Goal: Task Accomplishment & Management: Complete application form

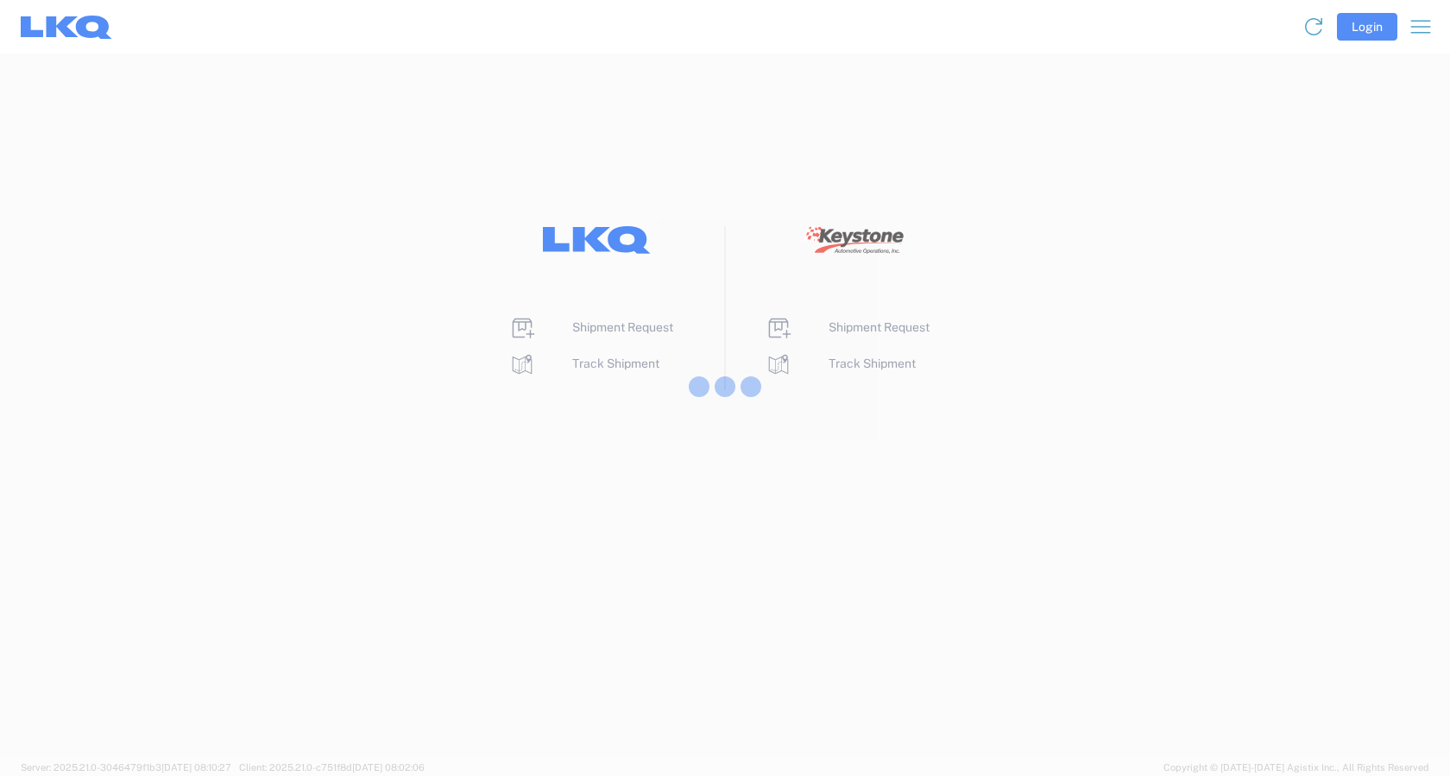
click at [610, 332] on div at bounding box center [725, 388] width 1450 height 776
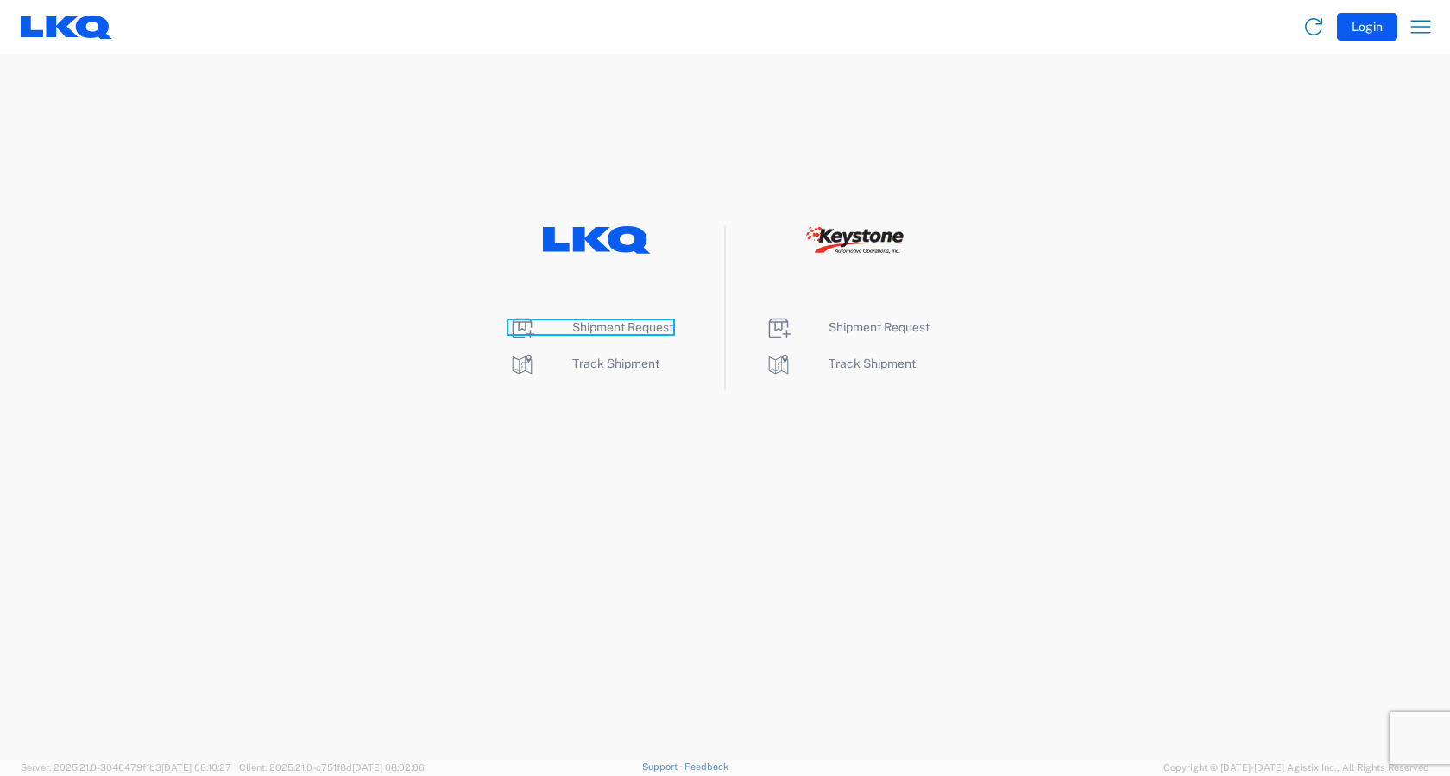
click at [609, 331] on span "Shipment Request" at bounding box center [622, 327] width 101 height 14
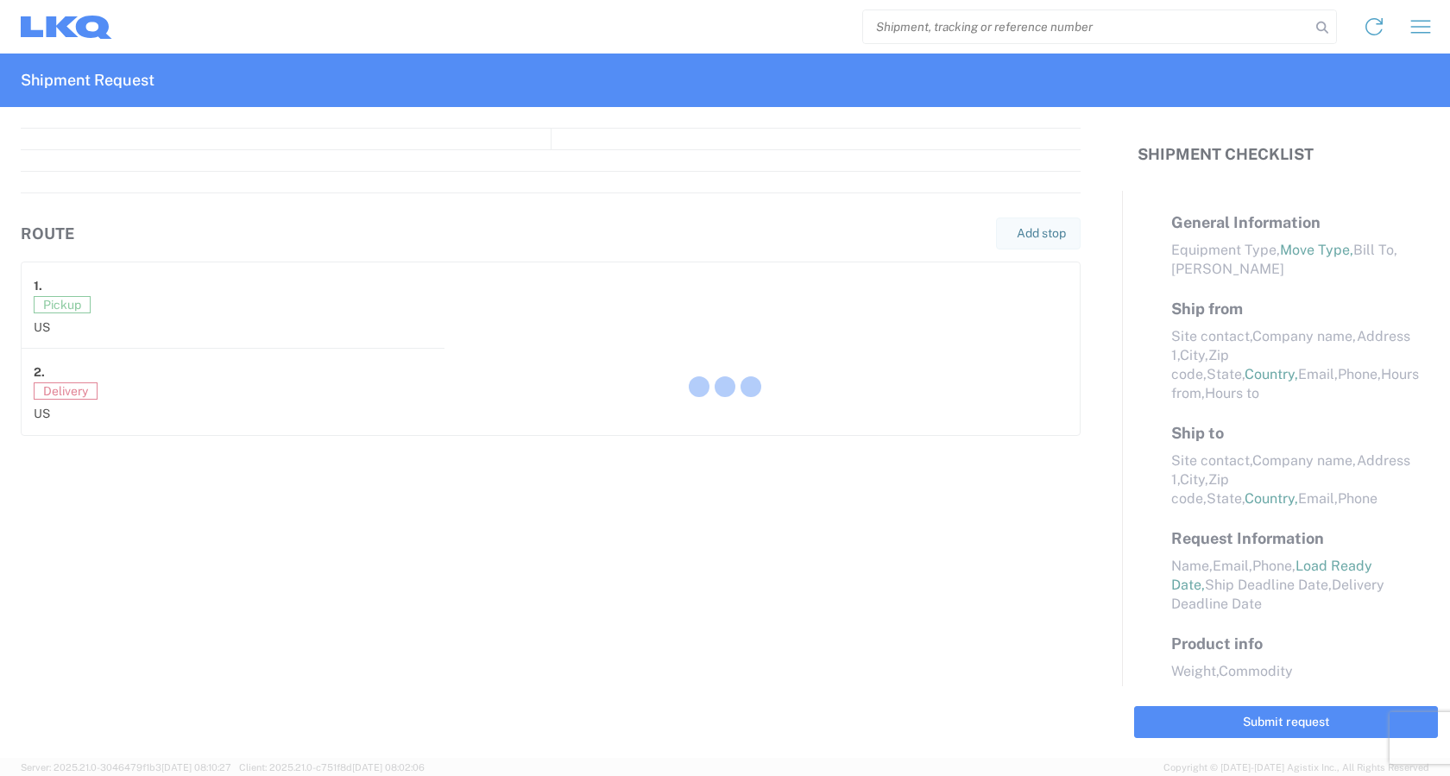
select select "FULL"
select select "LBS"
select select "IN"
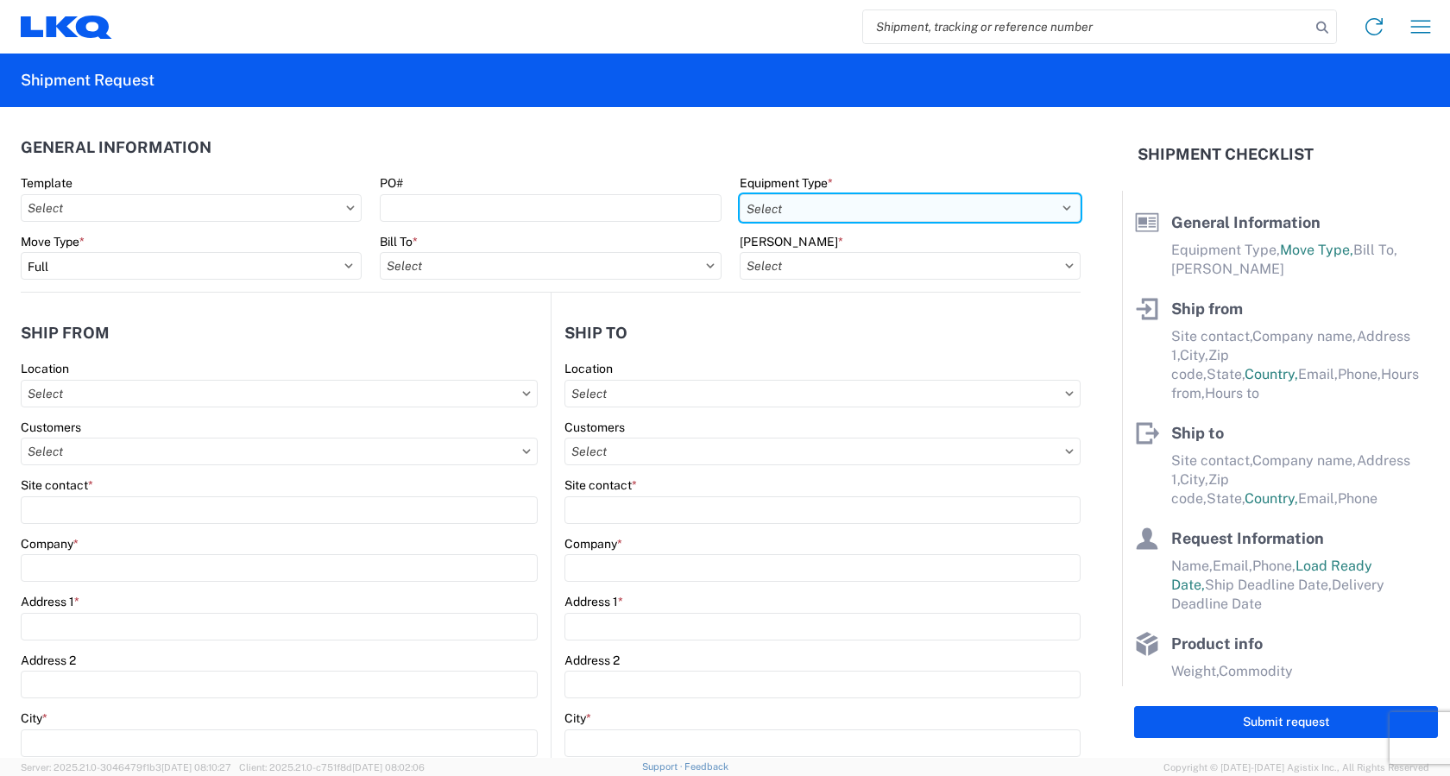
click at [843, 213] on select "Select 53’ Dry Van Flatbed Dropdeck (van) Lowboy (flatbed) Rail" at bounding box center [910, 208] width 341 height 28
select select "STDV"
click at [740, 194] on select "Select 53’ Dry Van Flatbed Dropdeck (van) Lowboy (flatbed) Rail" at bounding box center [910, 208] width 341 height 28
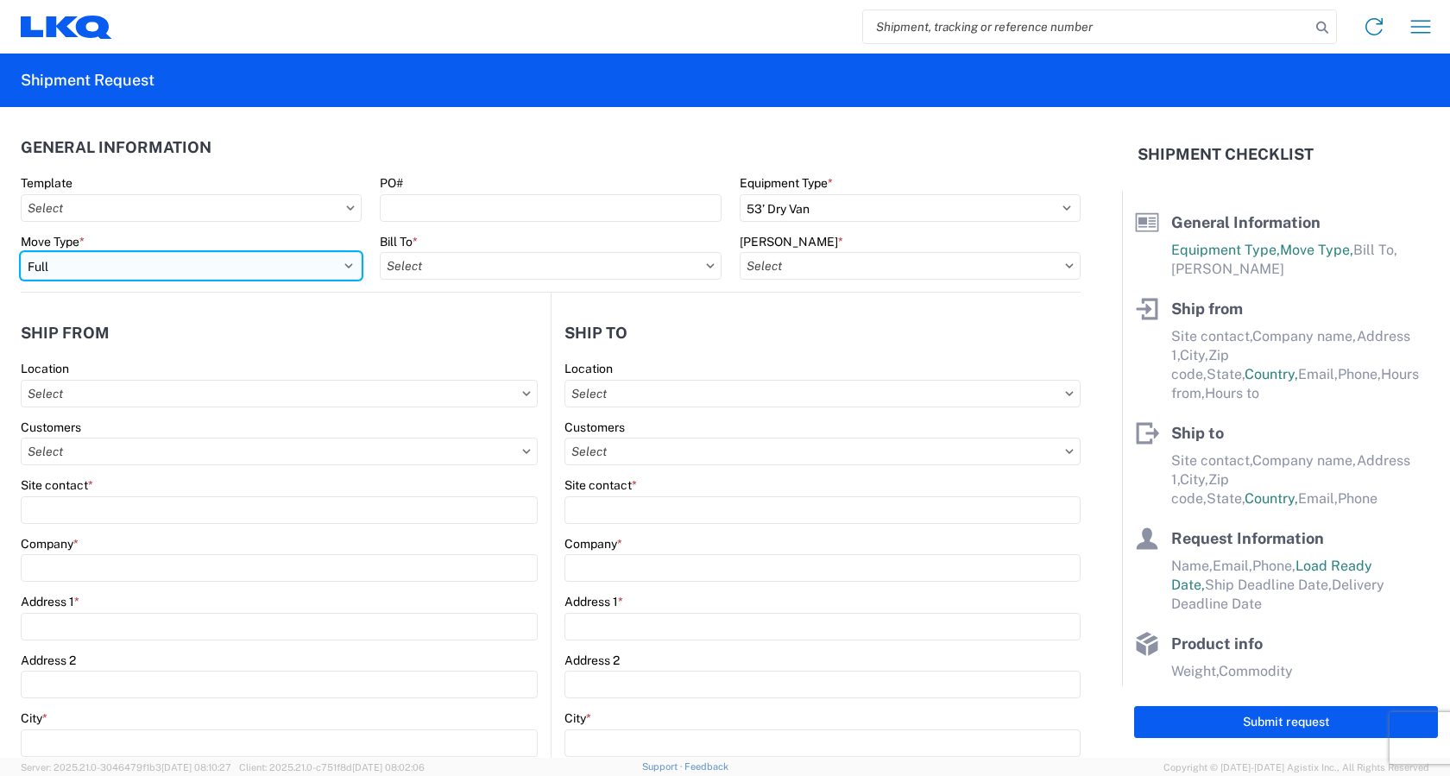
click at [254, 277] on select "Select Full Partial TL" at bounding box center [191, 266] width 341 height 28
select select "PARTIAL_TL"
click at [21, 252] on select "Select Full Partial TL" at bounding box center [191, 266] width 341 height 28
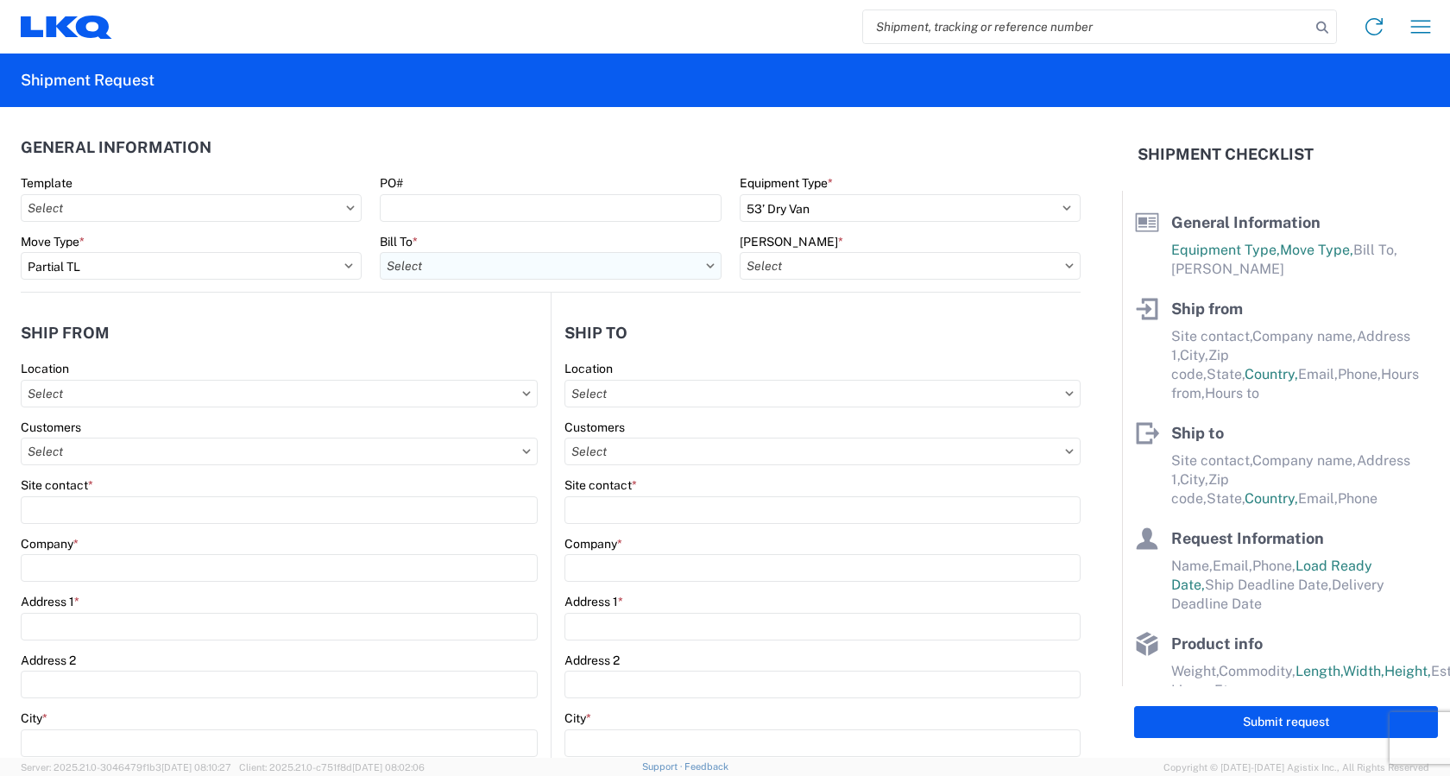
click at [552, 268] on input "text" at bounding box center [550, 266] width 341 height 28
type input "3383"
click at [477, 337] on div "3383 - Northern Lights" at bounding box center [531, 343] width 302 height 28
type input "3383 - Northern Lights"
click at [856, 264] on input "text" at bounding box center [910, 266] width 341 height 28
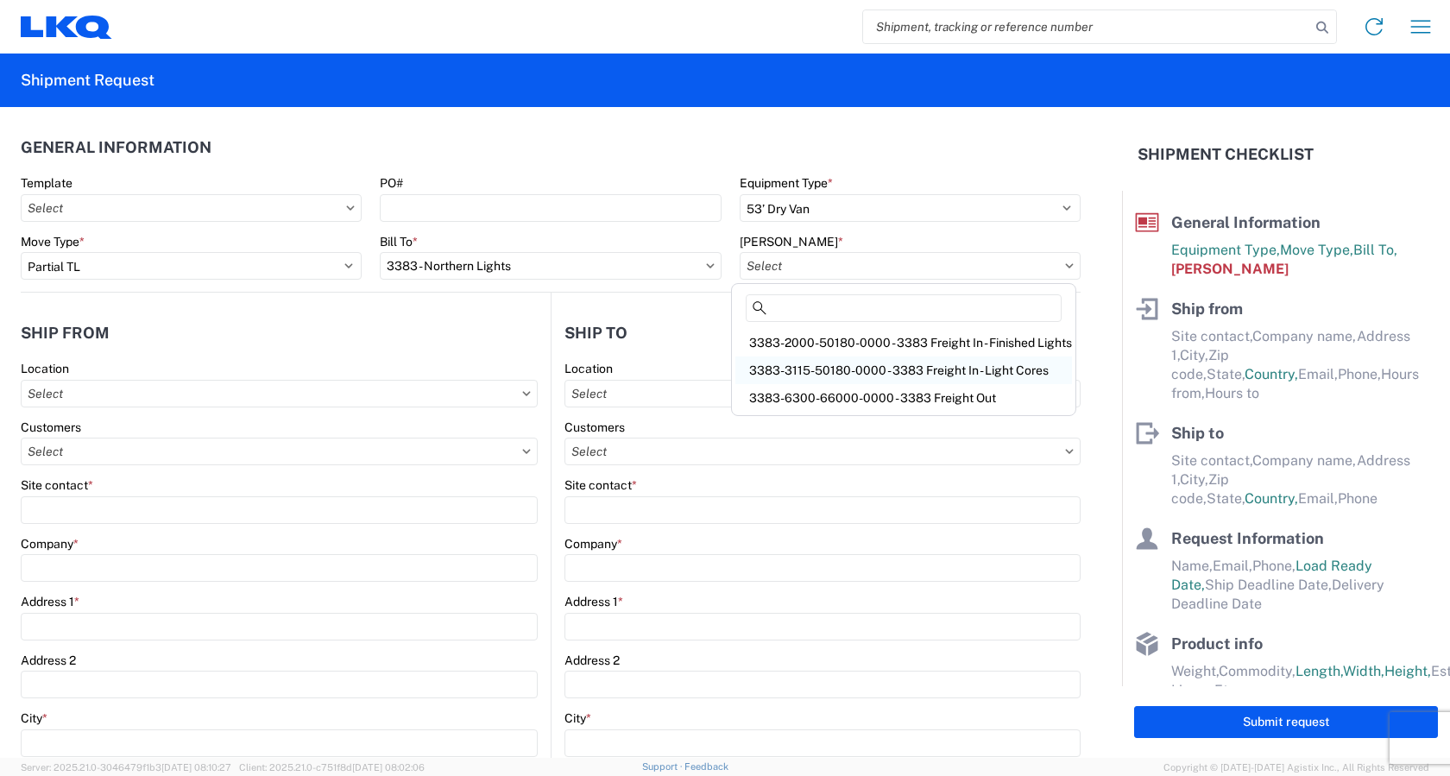
click at [865, 370] on div "3383-3115-50180-0000 - 3383 Freight In - Light Cores" at bounding box center [904, 371] width 337 height 28
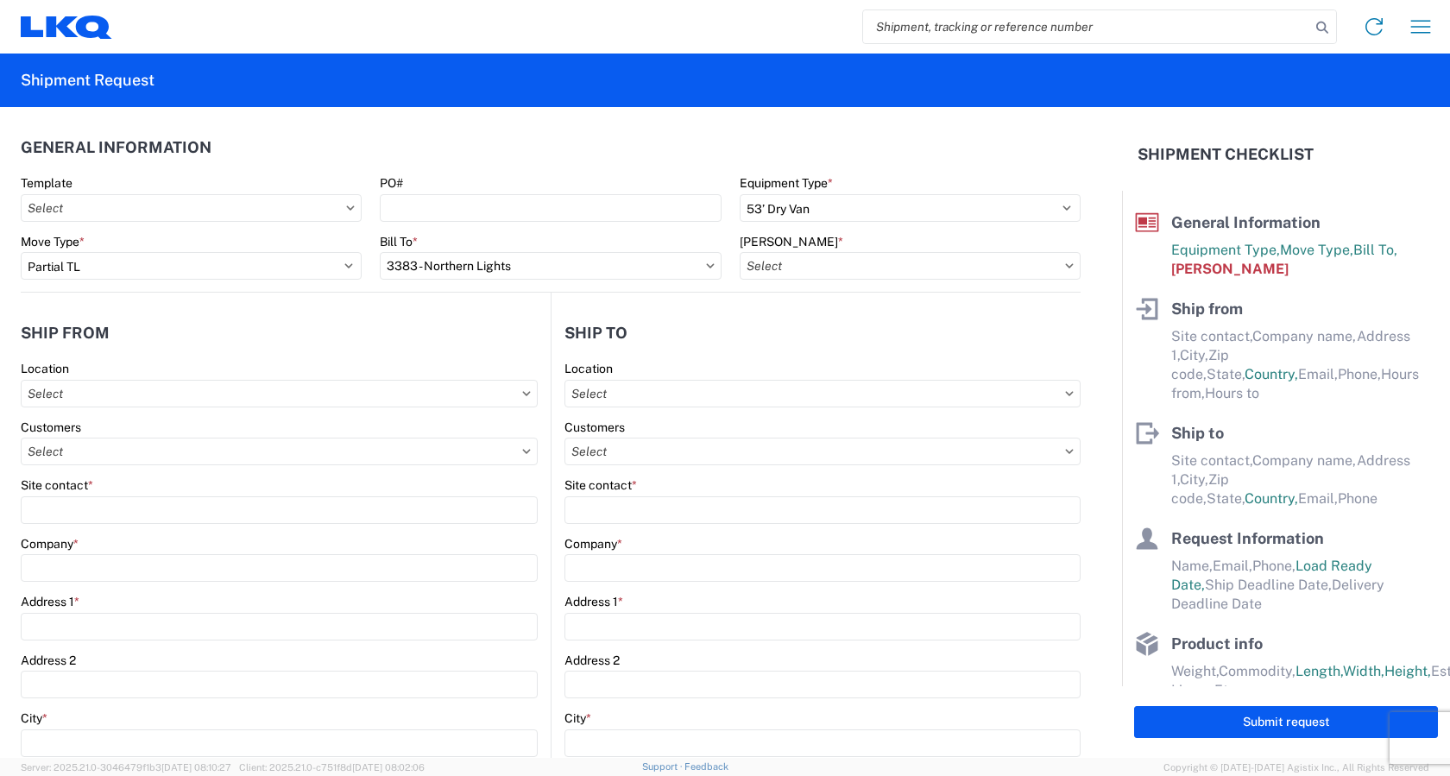
type input "3383-3115-50180-0000 - 3383 Freight In - Light Cores"
click at [467, 394] on input "text" at bounding box center [279, 394] width 517 height 28
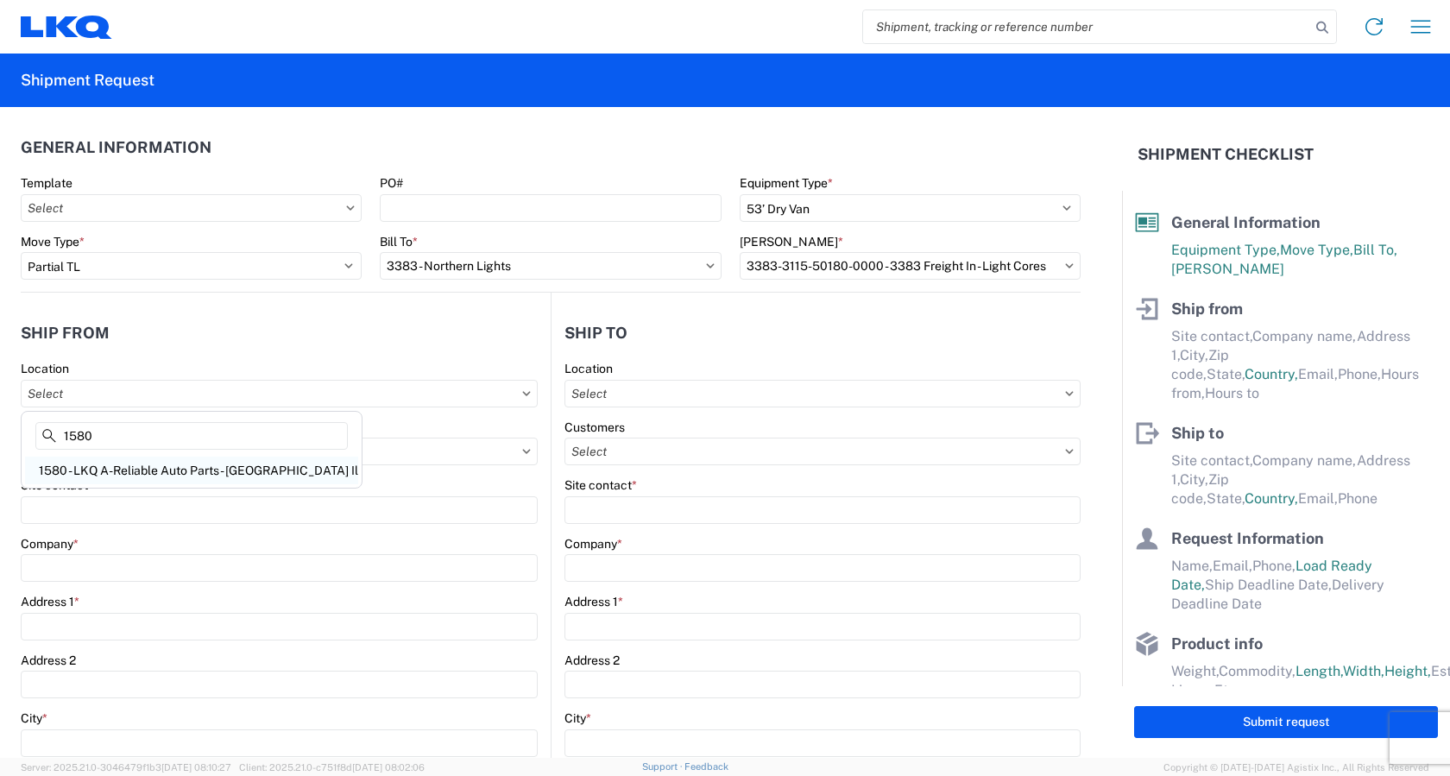
type input "1580"
click at [152, 473] on div "1580 - LKQ A-Reliable Auto Parts - [GEOGRAPHIC_DATA] Il" at bounding box center [191, 471] width 333 height 28
type input "1580 - LKQ A-Reliable Auto Parts - [GEOGRAPHIC_DATA] Il"
type input "LKQ Corporation"
type input "[STREET_ADDRESS]"
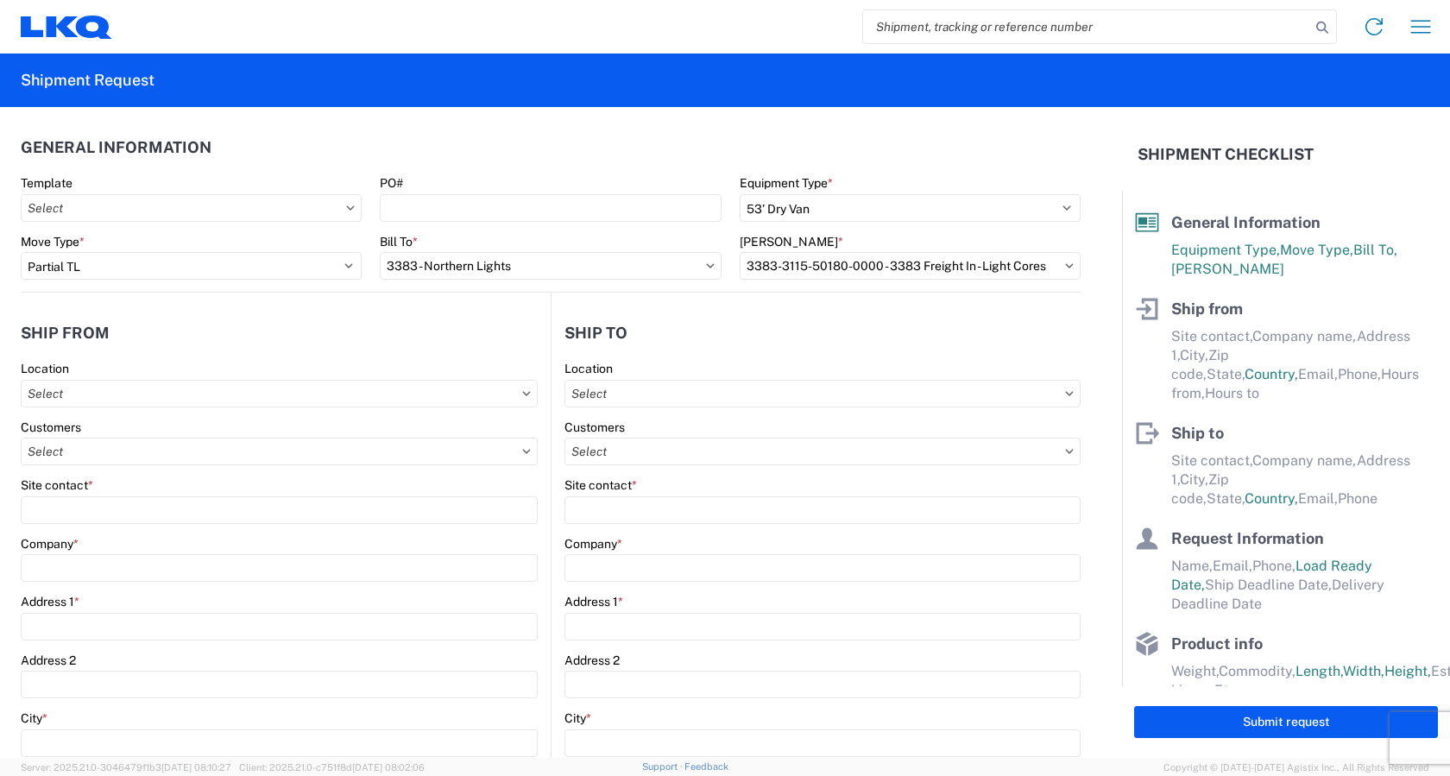
type input "[GEOGRAPHIC_DATA]"
type input "60406"
select select "IL"
select select "US"
type input "07:00"
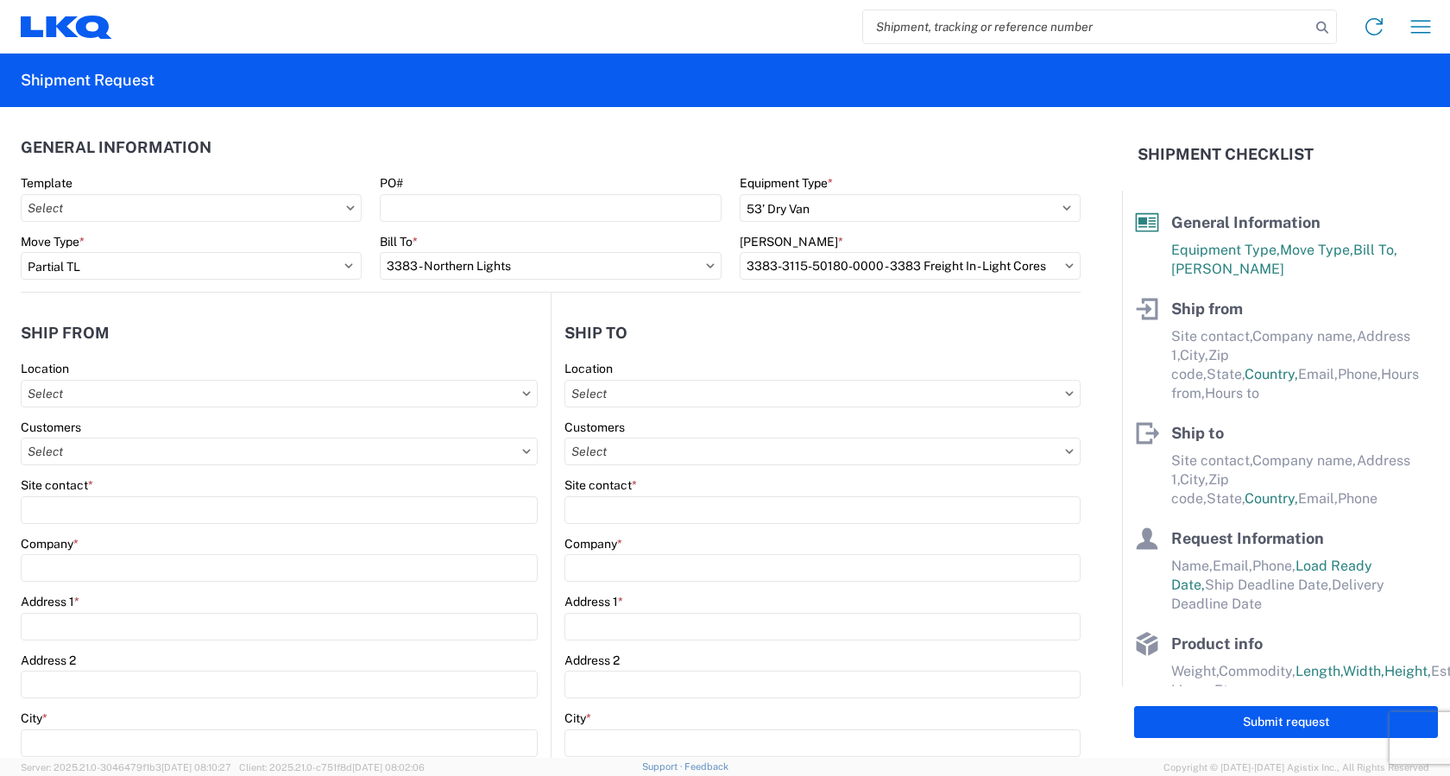
type input "17:00"
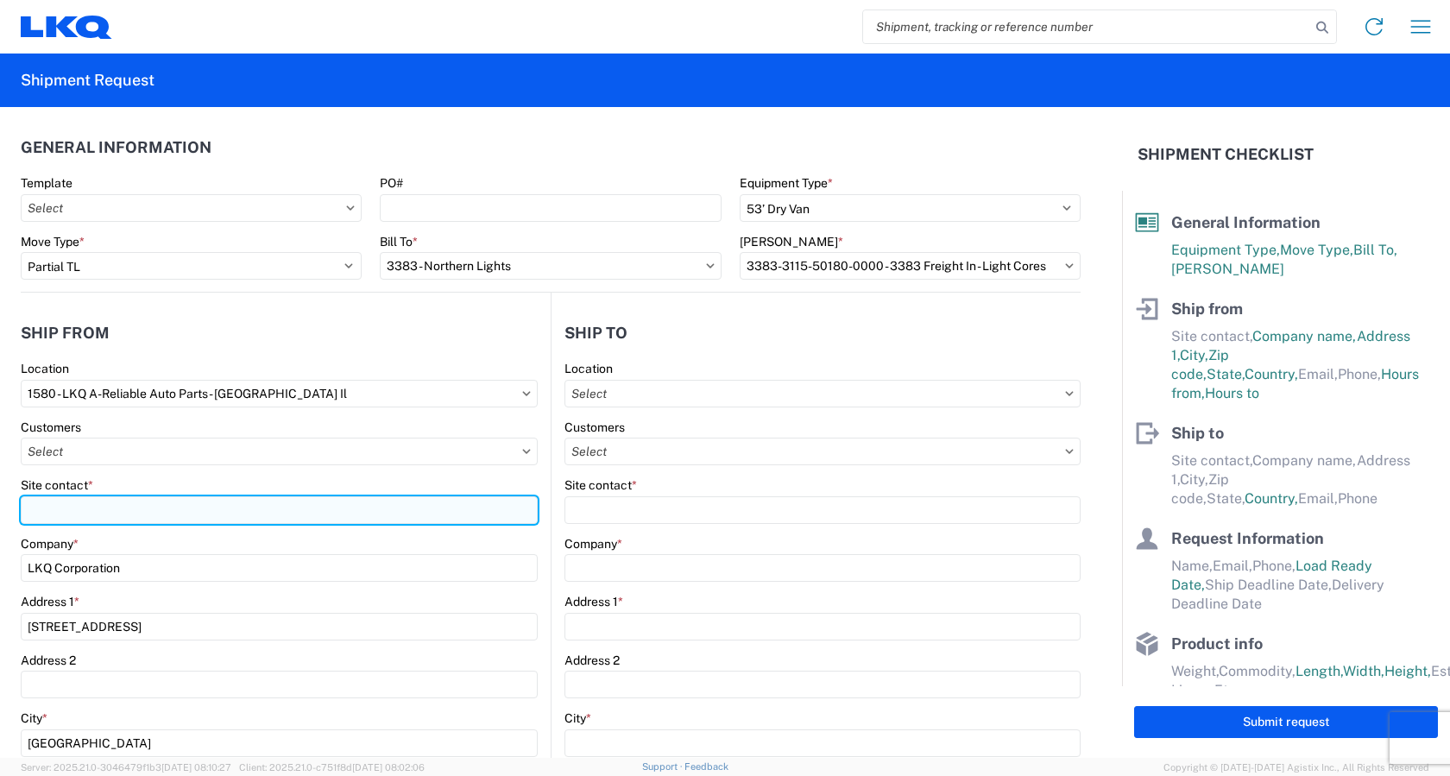
click at [92, 519] on input "Site contact *" at bounding box center [279, 510] width 517 height 28
type input "[PERSON_NAME]"
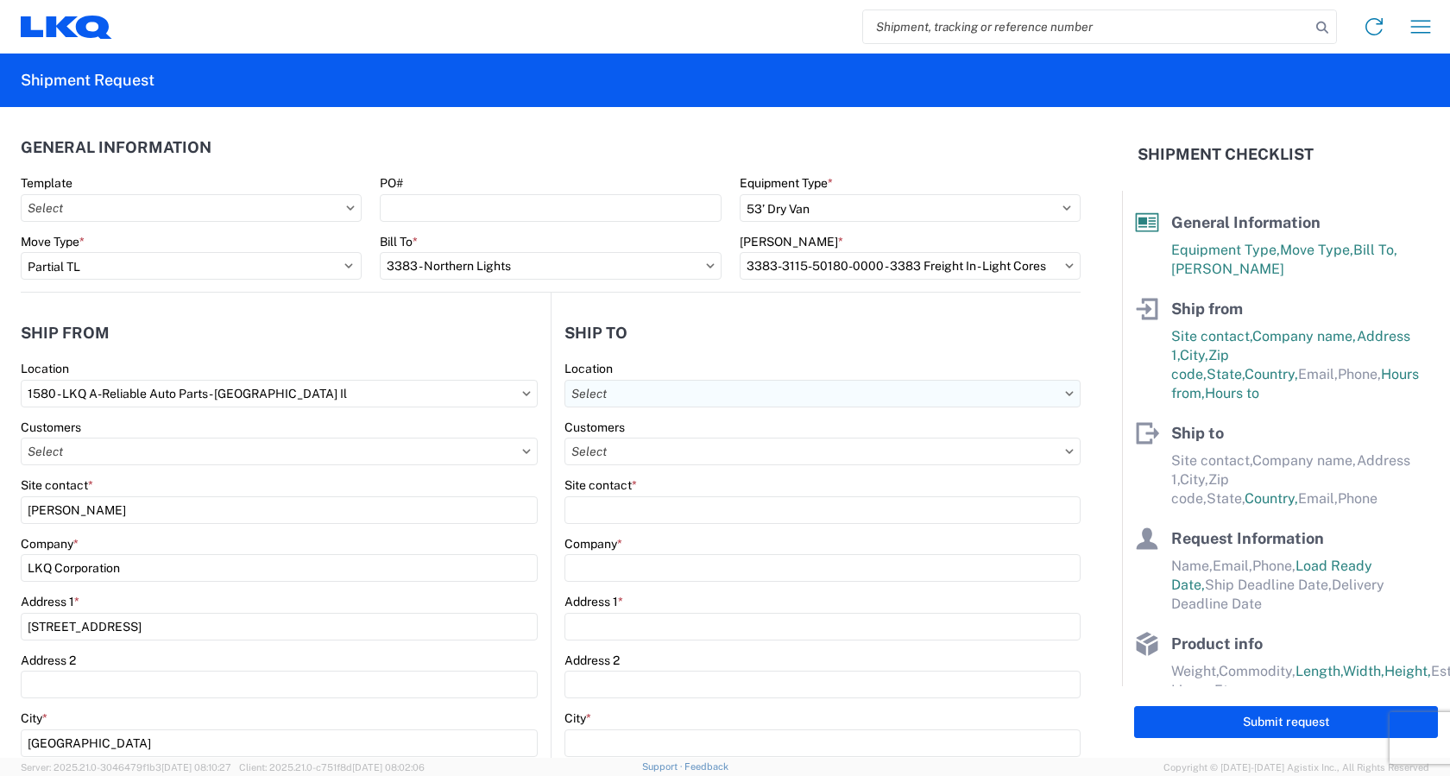
click at [671, 391] on input "text" at bounding box center [823, 394] width 516 height 28
type input "3383"
click at [682, 468] on div "3383 - Northern Lights" at bounding box center [714, 471] width 302 height 28
type input "3383 - Northern Lights"
type input "[PERSON_NAME]"
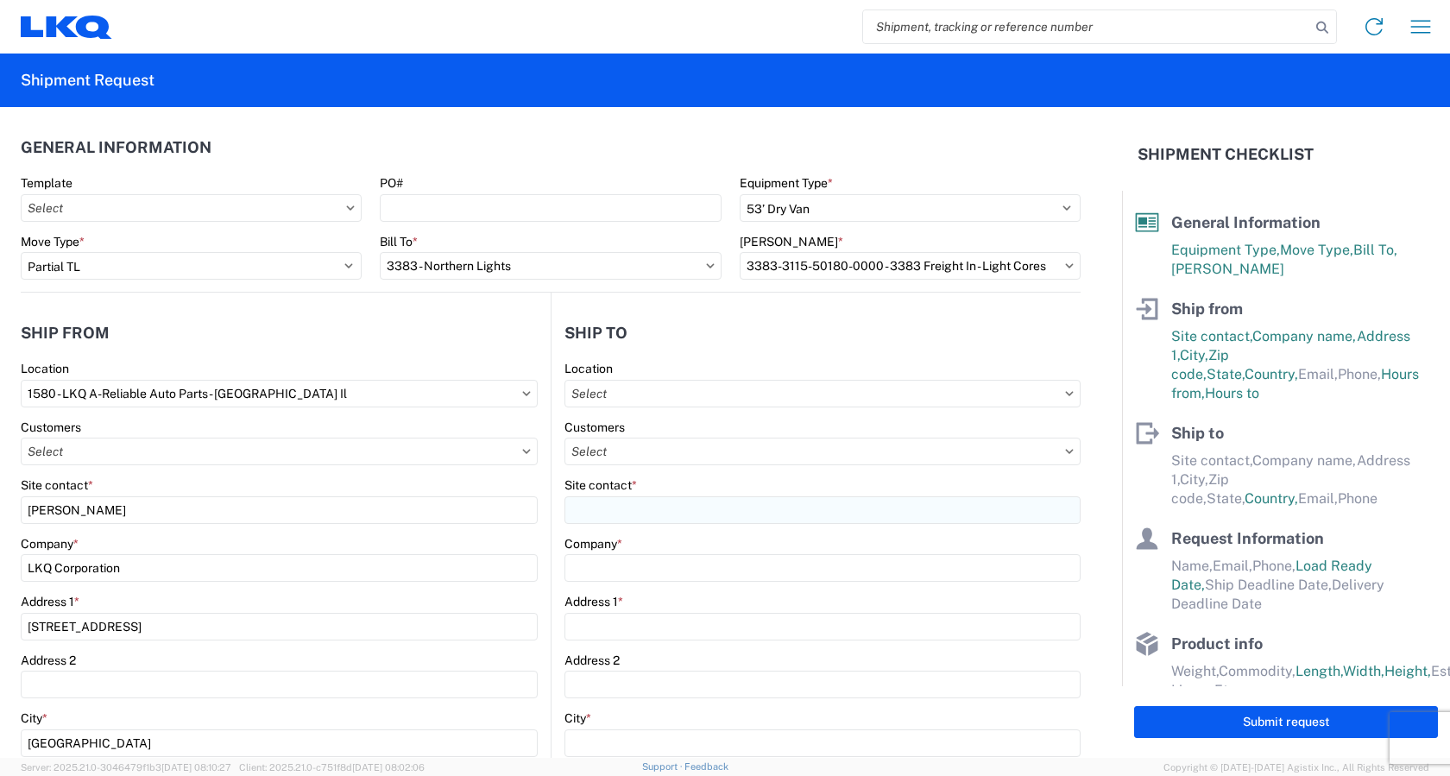
type input "LKQ Corporation"
type input "[STREET_ADDRESS]"
type input "[GEOGRAPHIC_DATA]"
type input "49319"
select select "US"
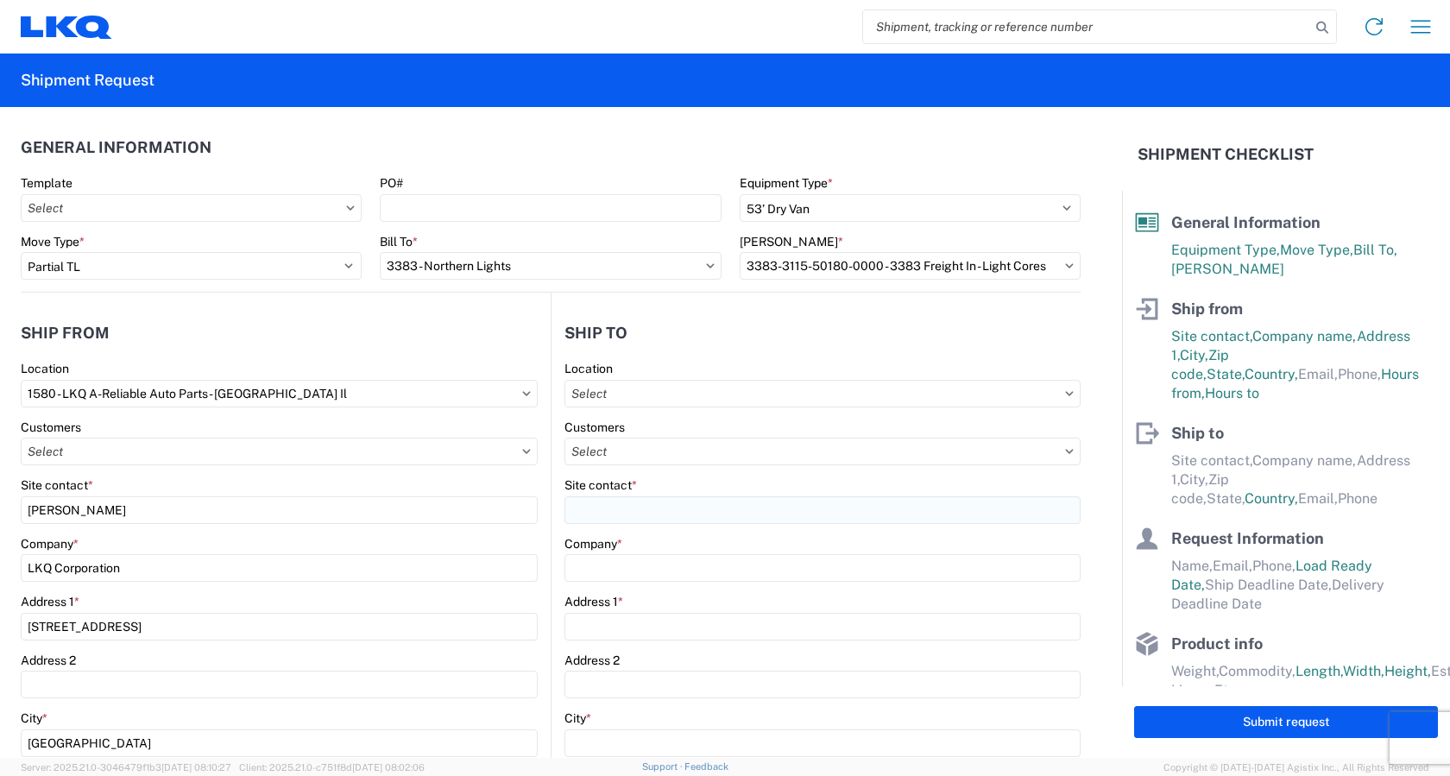
type input "[EMAIL_ADDRESS][DOMAIN_NAME]"
type input "[PHONE_NUMBER]"
type input "06:00"
type input "16:30"
select select
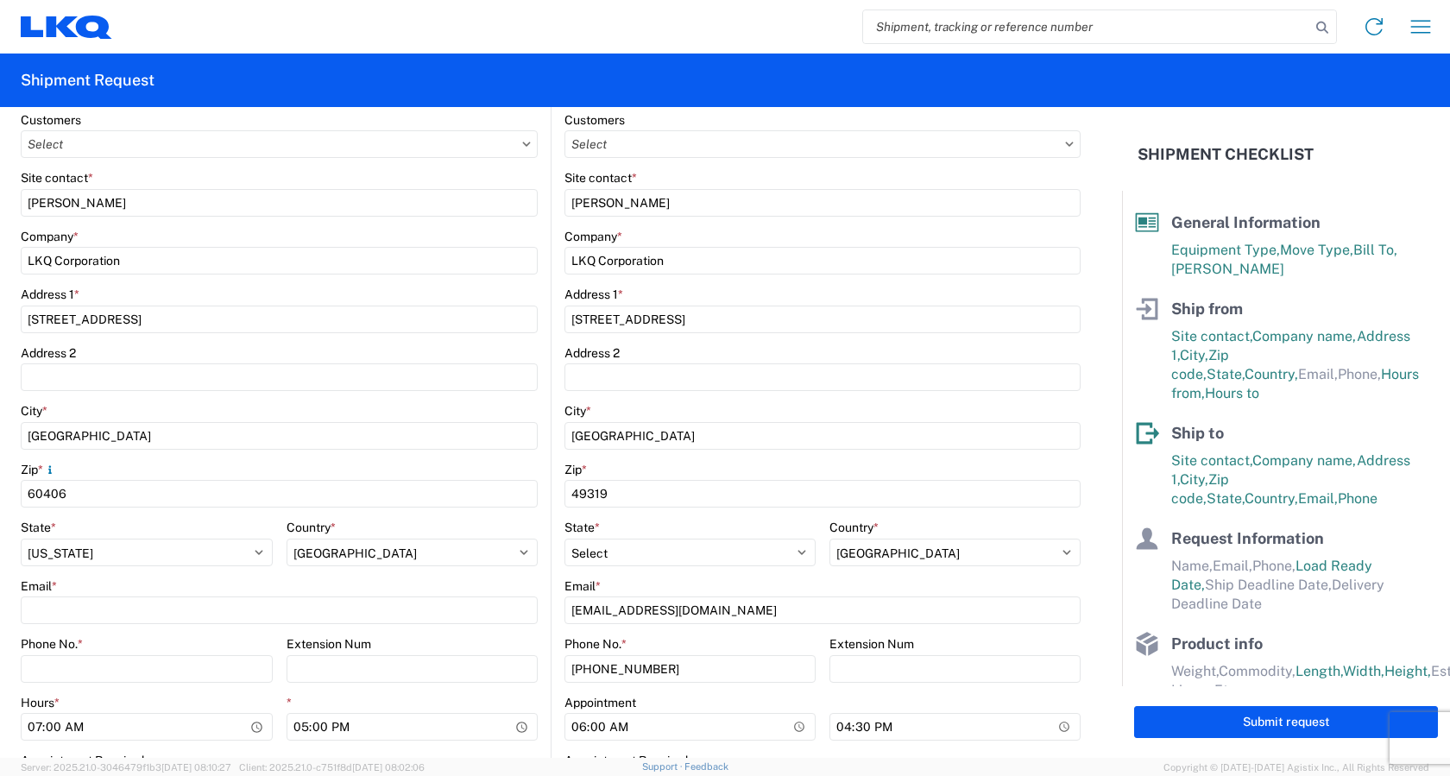
scroll to position [259, 0]
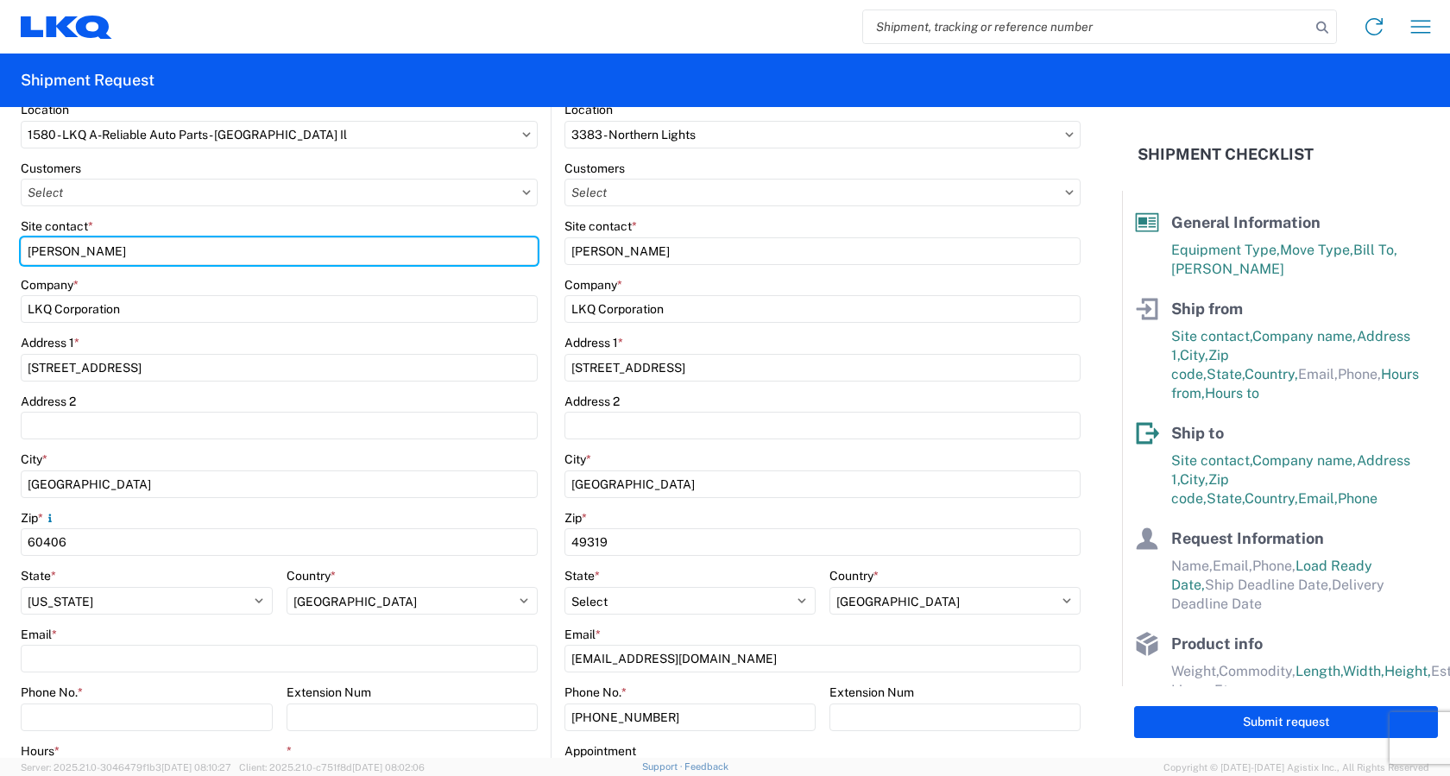
drag, startPoint x: 117, startPoint y: 253, endPoint x: 0, endPoint y: 256, distance: 116.6
click at [0, 256] on form "General Information Template PO# Equipment Type * Select 53’ Dry Van Flatbed Dr…" at bounding box center [561, 432] width 1122 height 651
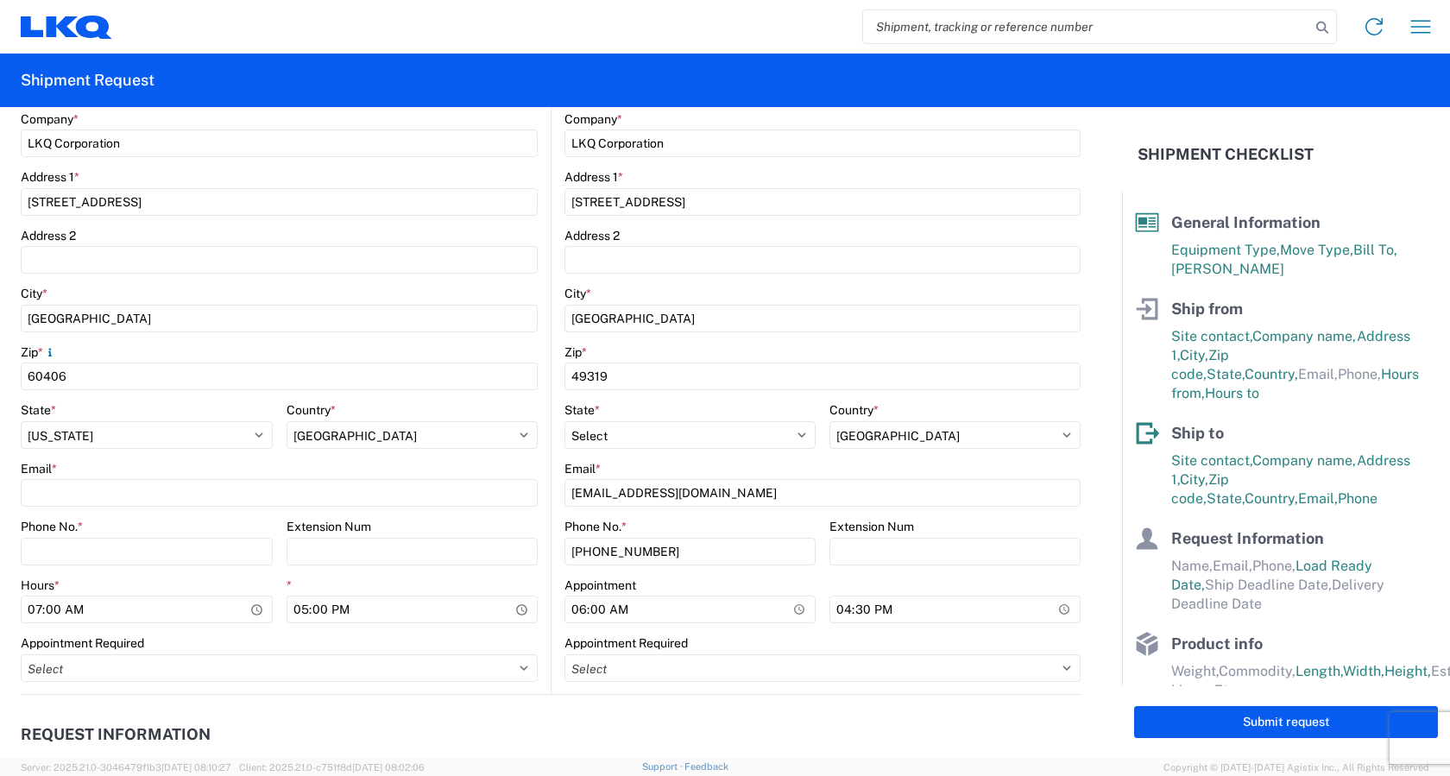
scroll to position [432, 0]
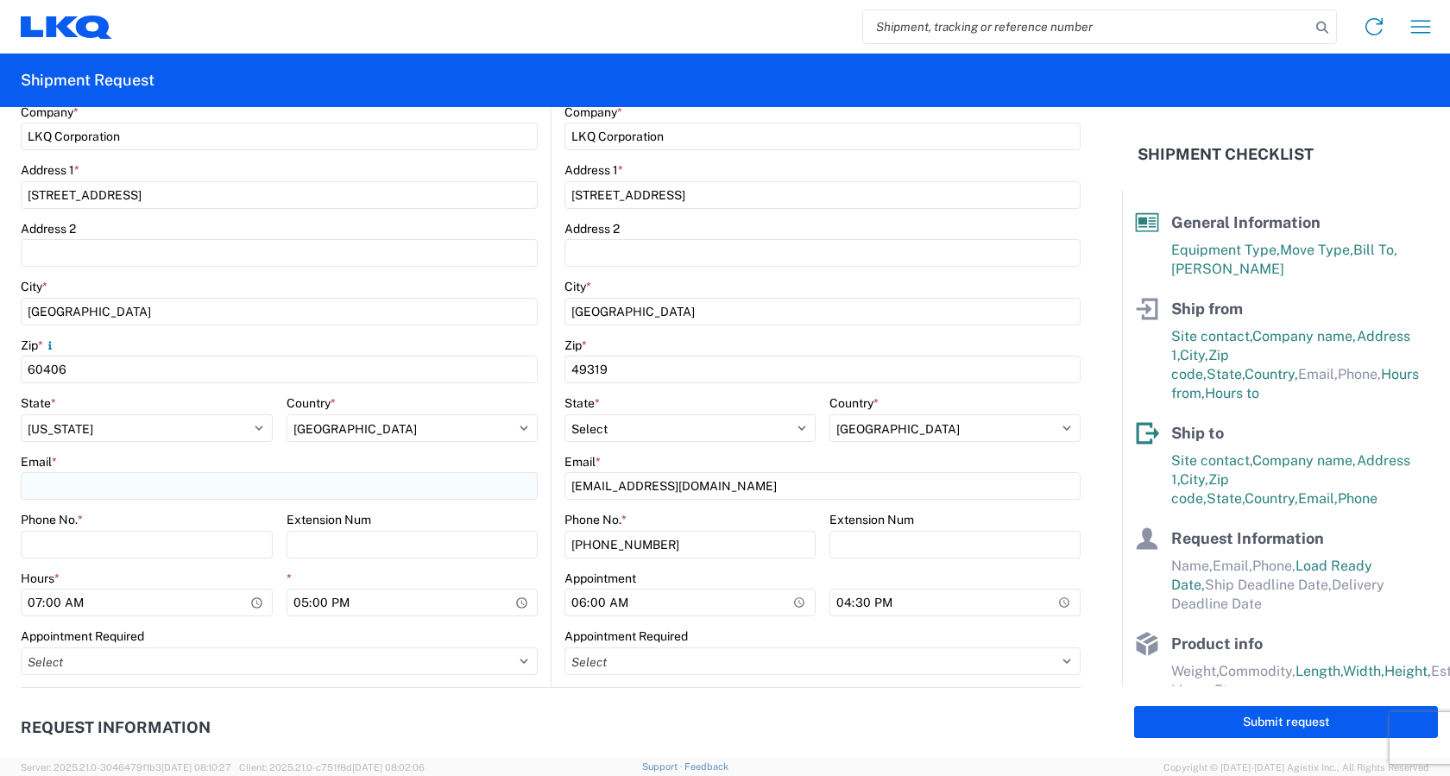
type input "[PERSON_NAME]"
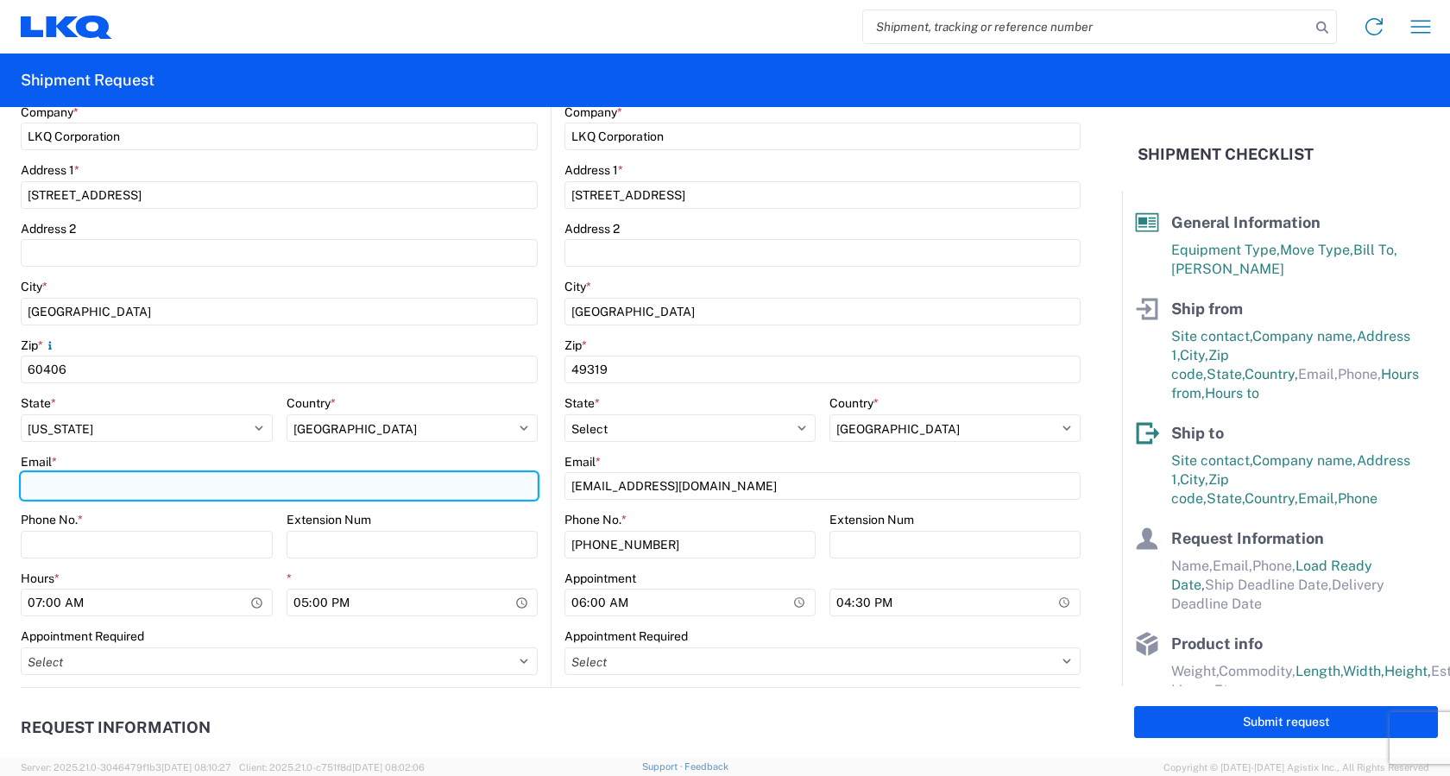
click at [74, 486] on input "Email *" at bounding box center [279, 486] width 517 height 28
type input "[EMAIL_ADDRESS][DOMAIN_NAME]"
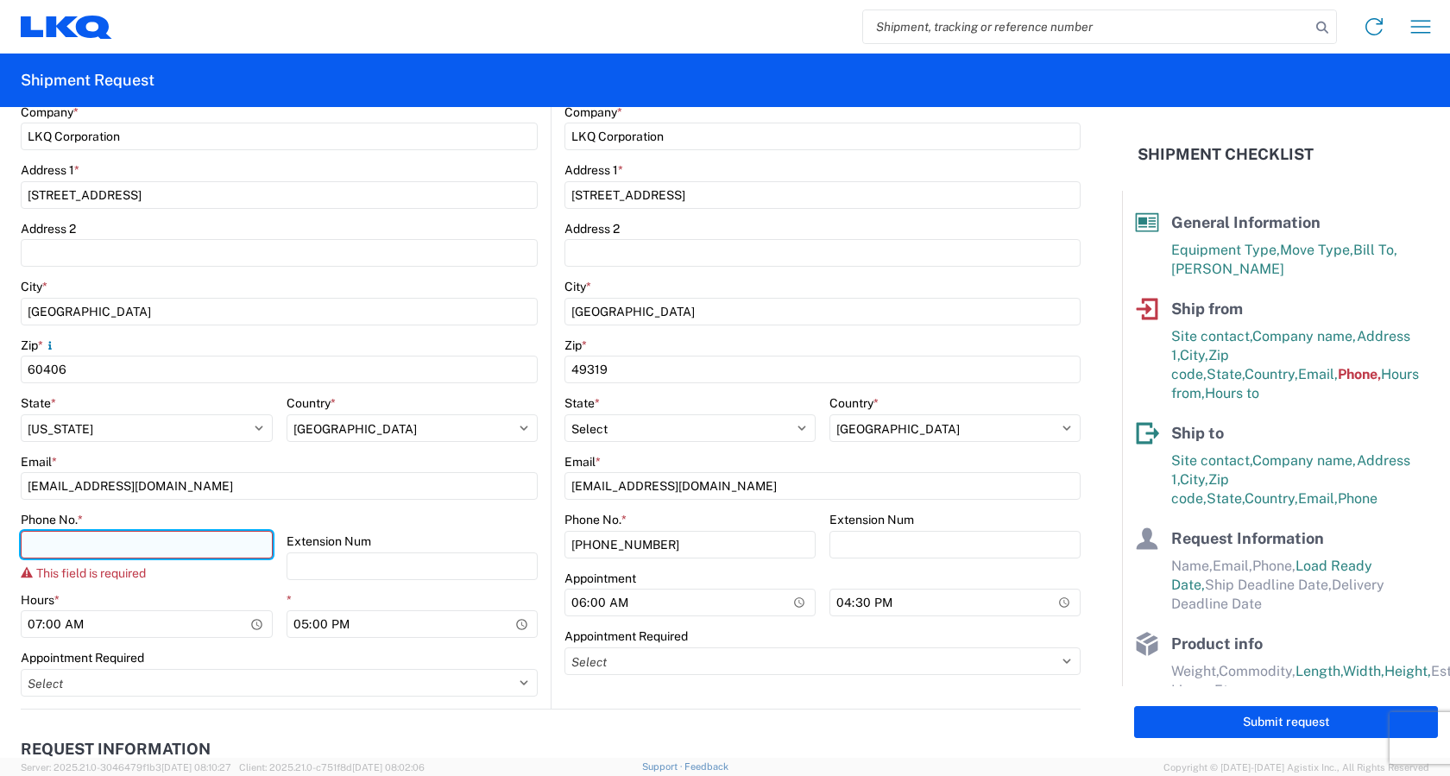
drag, startPoint x: 66, startPoint y: 543, endPoint x: 80, endPoint y: 547, distance: 14.5
click at [72, 547] on input "Phone No. *" at bounding box center [147, 545] width 252 height 28
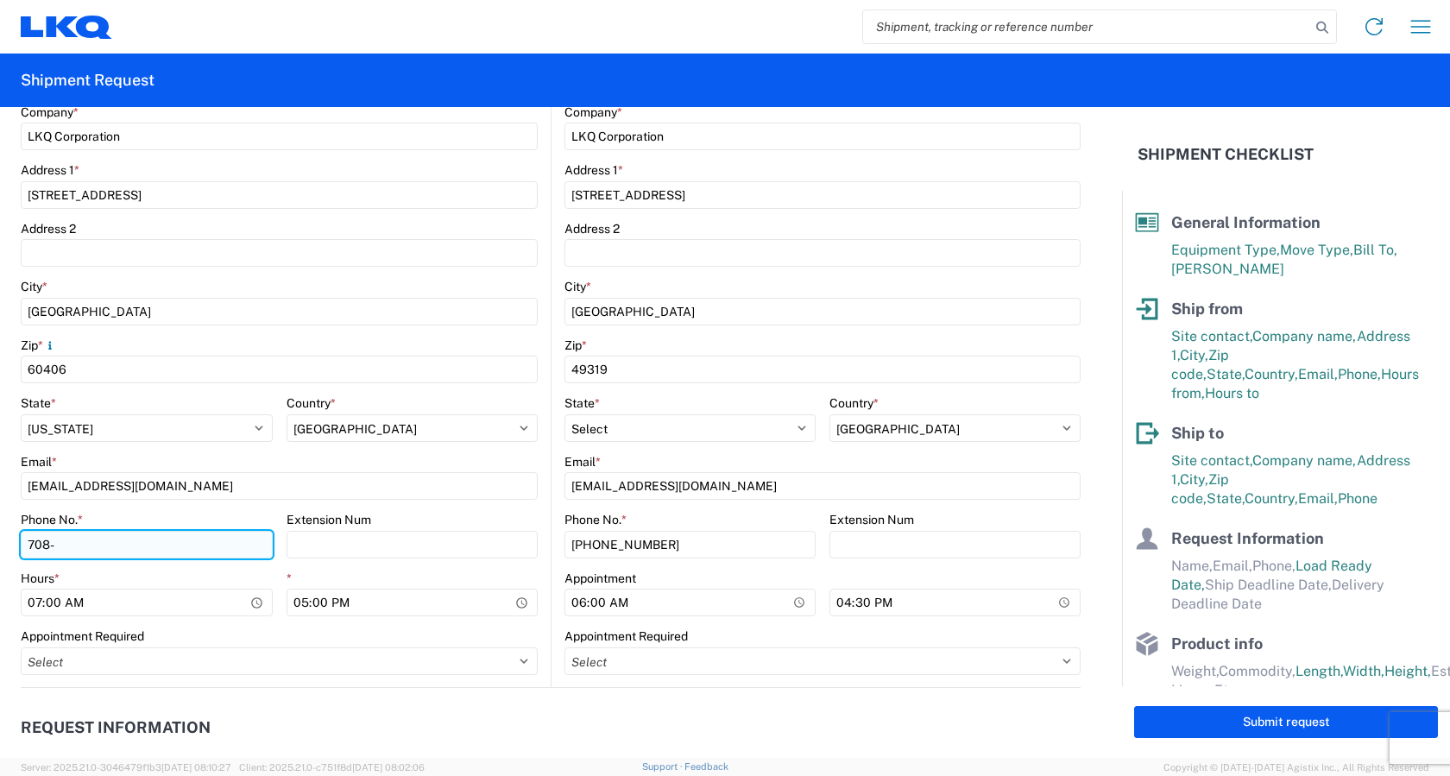
type input "[PHONE_NUMBER]"
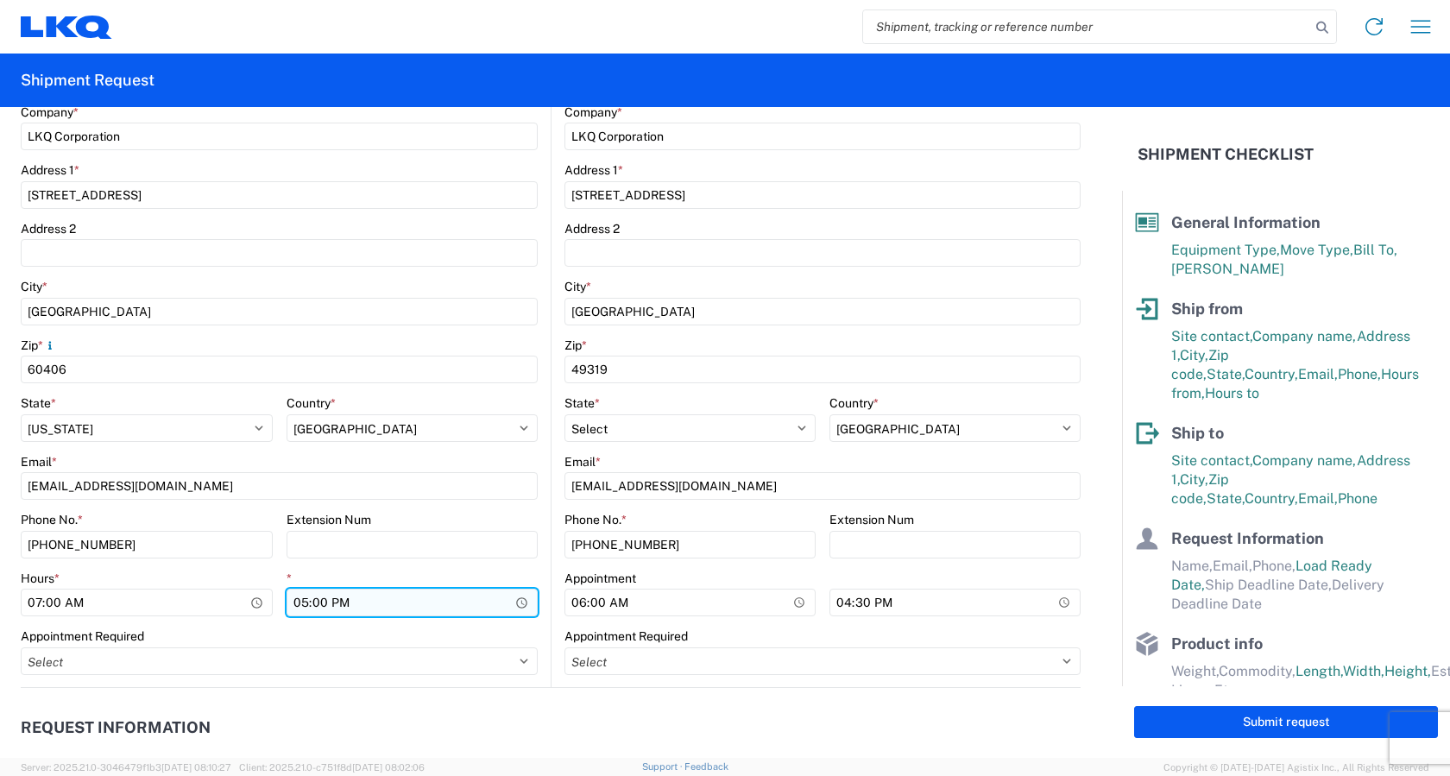
click at [514, 600] on input "17:00" at bounding box center [413, 603] width 252 height 28
type input "15:00"
click at [439, 710] on header "Request Information" at bounding box center [551, 728] width 1060 height 39
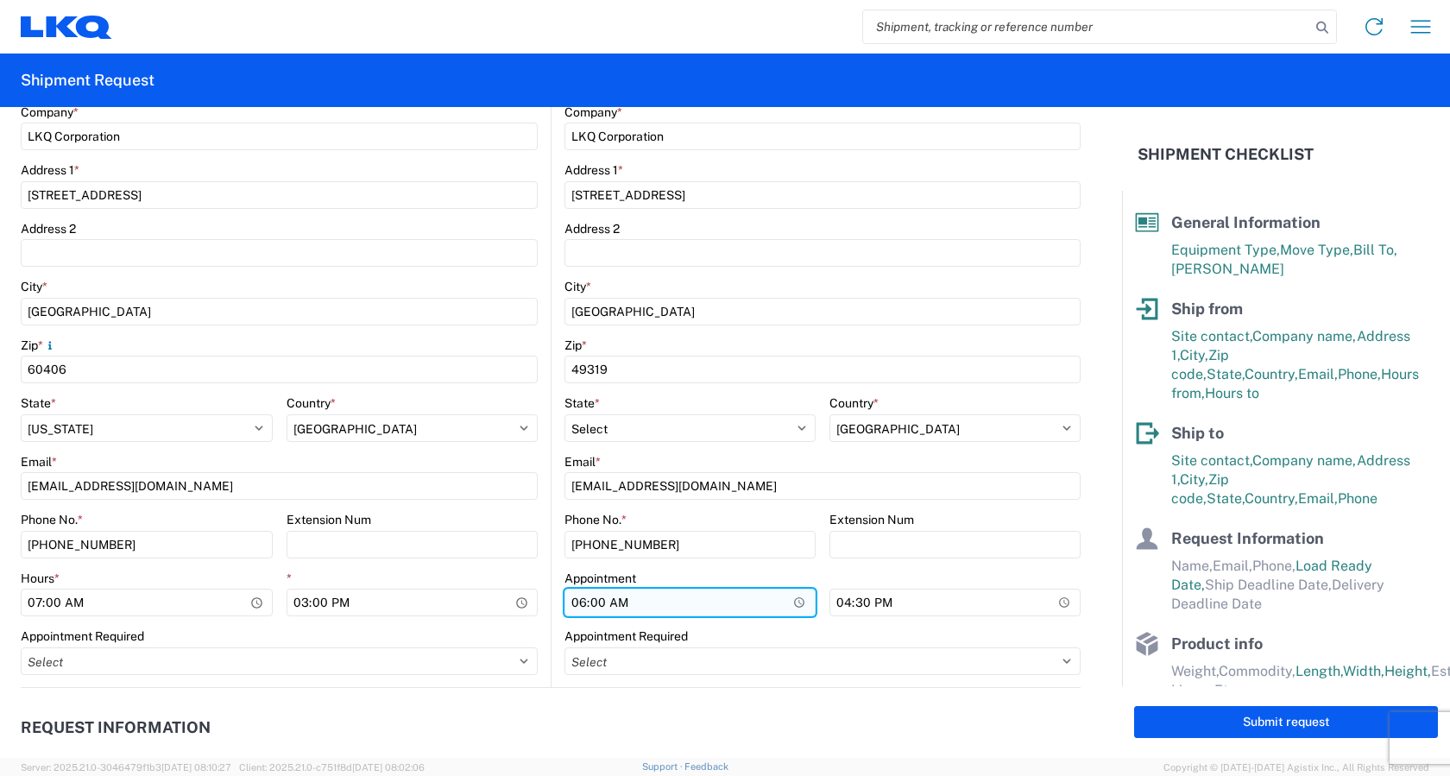
click at [789, 606] on input "06:00" at bounding box center [690, 603] width 251 height 28
type input "07:00"
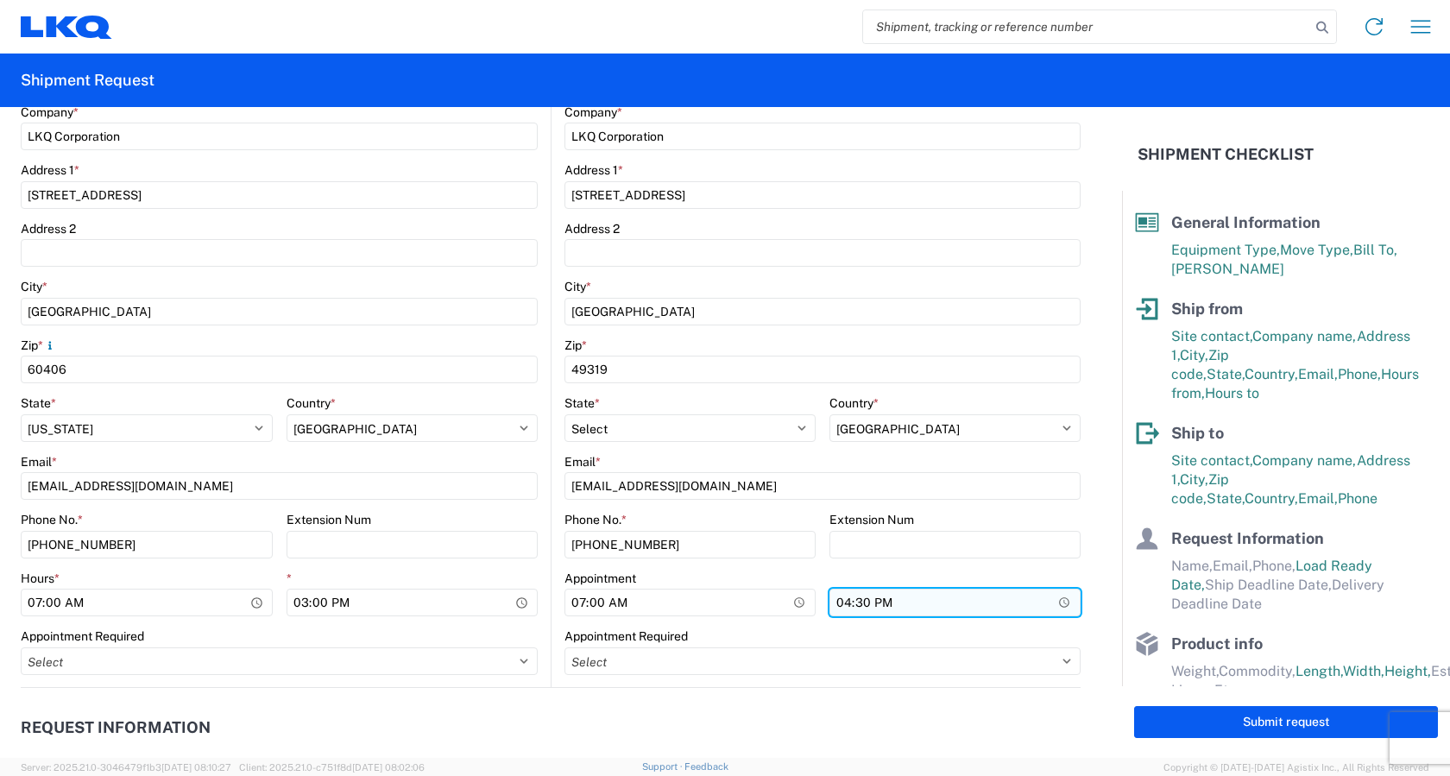
click at [1050, 600] on input "16:30" at bounding box center [955, 603] width 251 height 28
click at [859, 595] on input "16:30" at bounding box center [955, 603] width 251 height 28
type input "16:00"
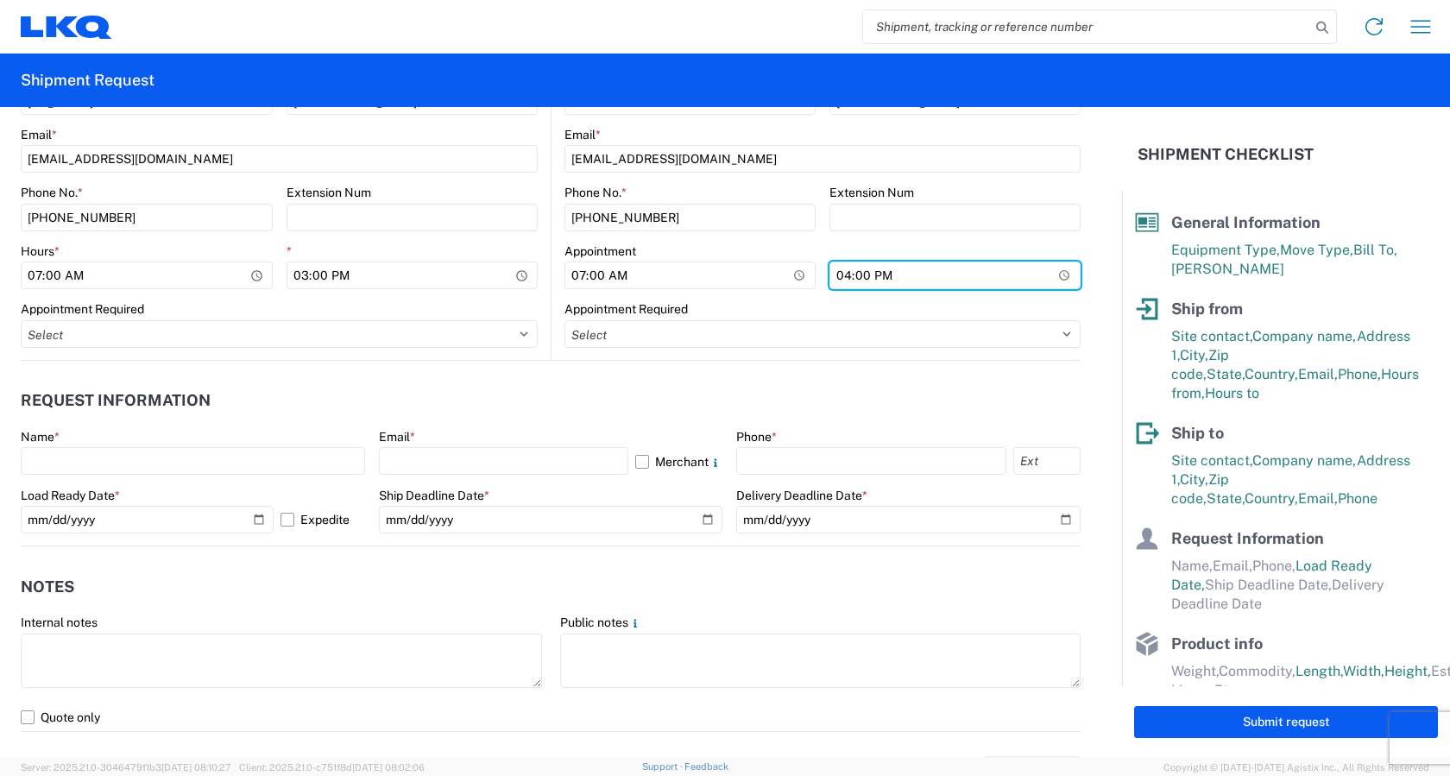
scroll to position [777, 0]
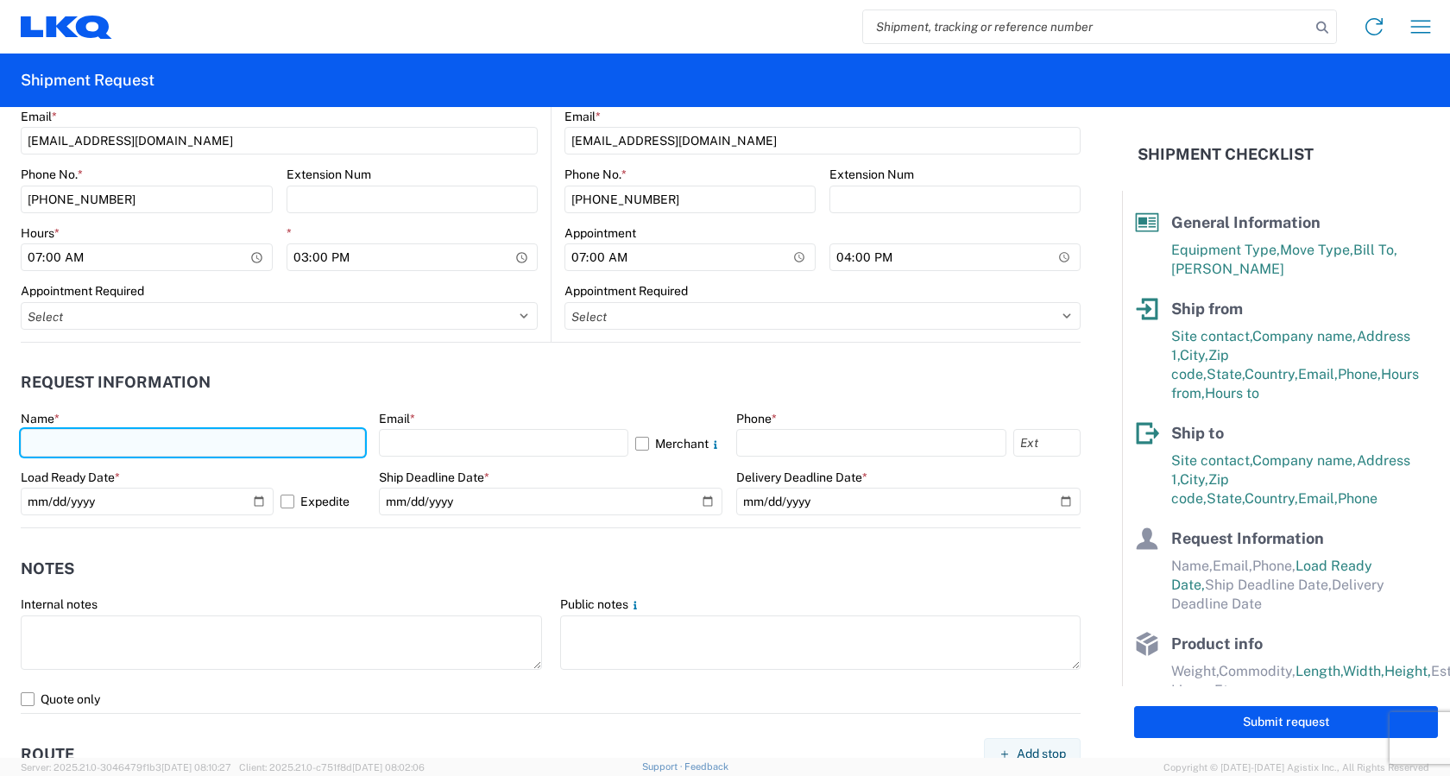
click at [96, 441] on input "text" at bounding box center [193, 443] width 344 height 28
type input "[PERSON_NAME]"
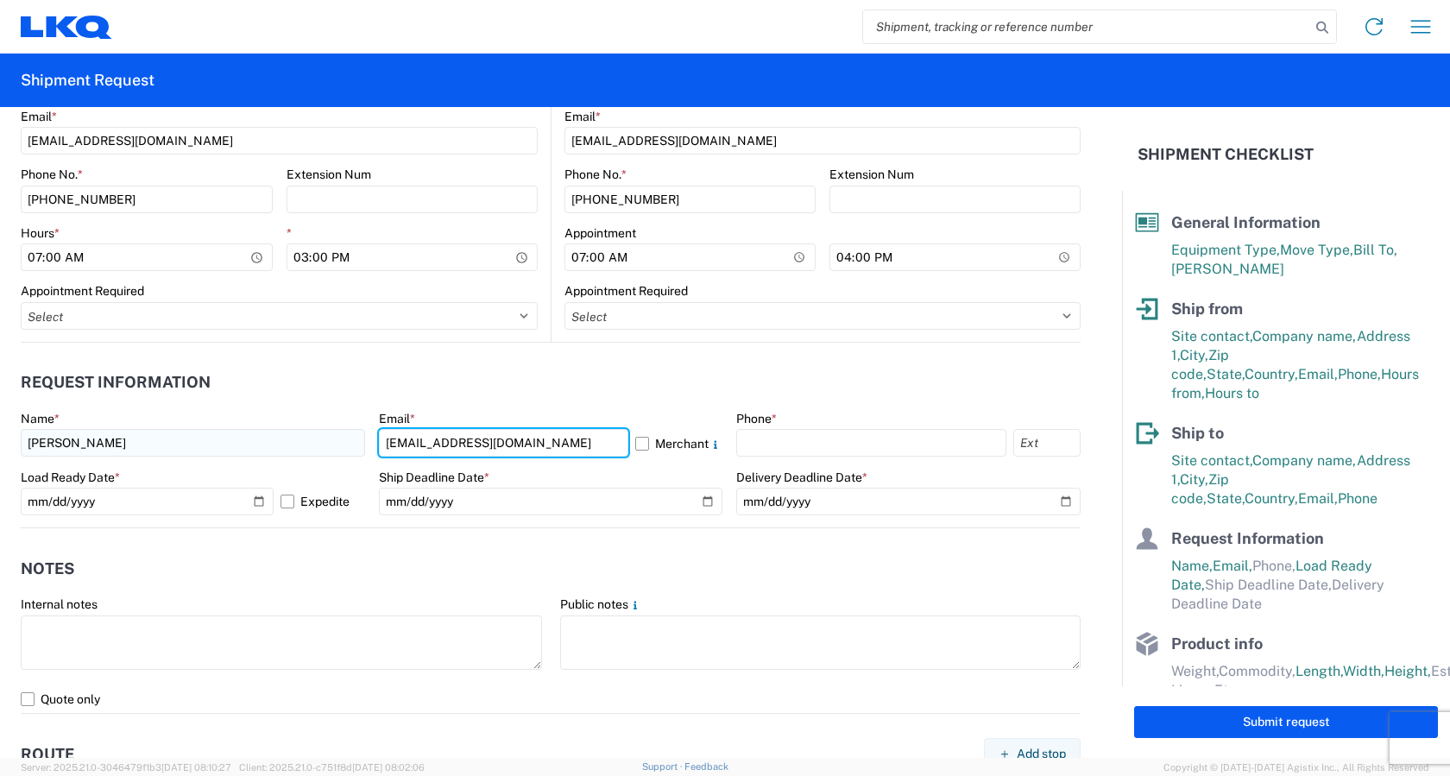
type input "[EMAIL_ADDRESS][DOMAIN_NAME]"
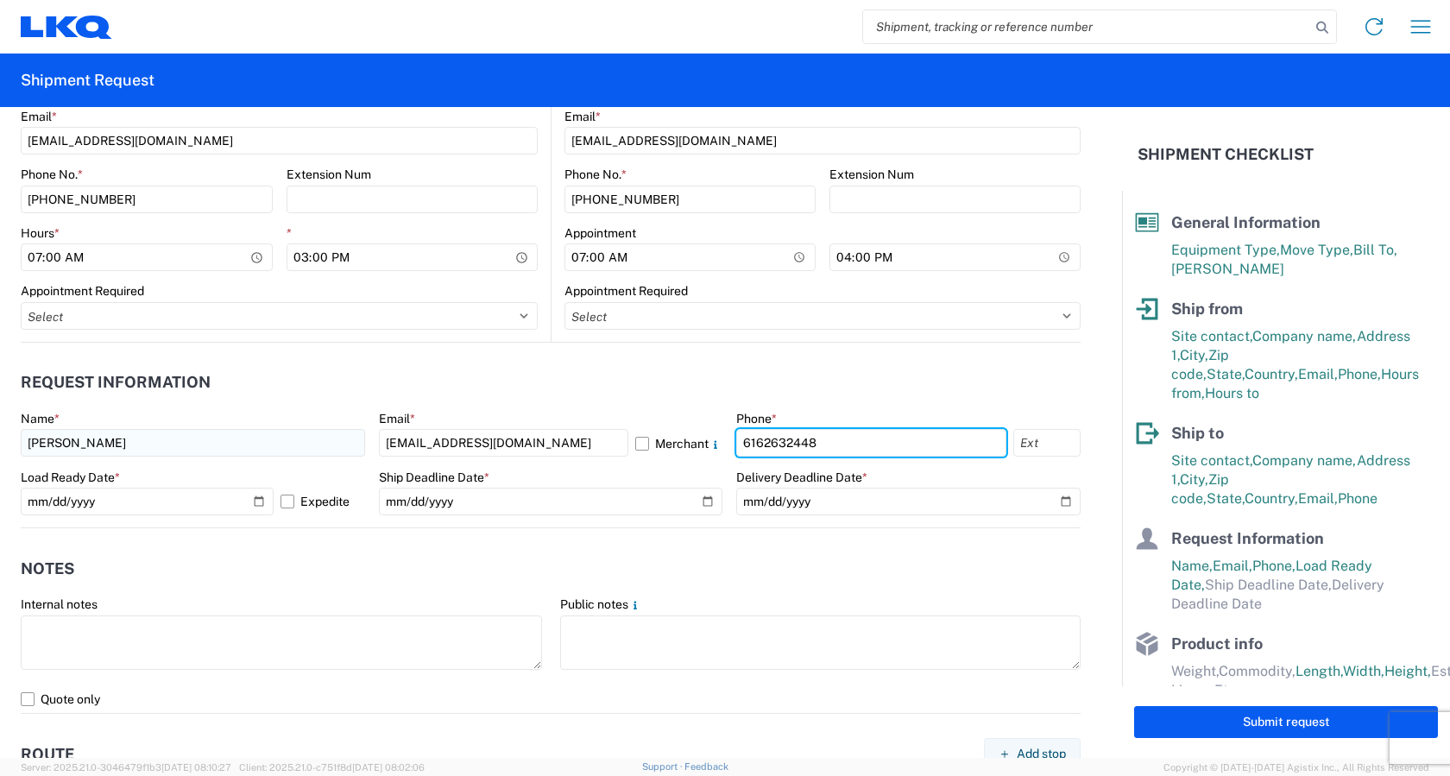
type input "6162632448"
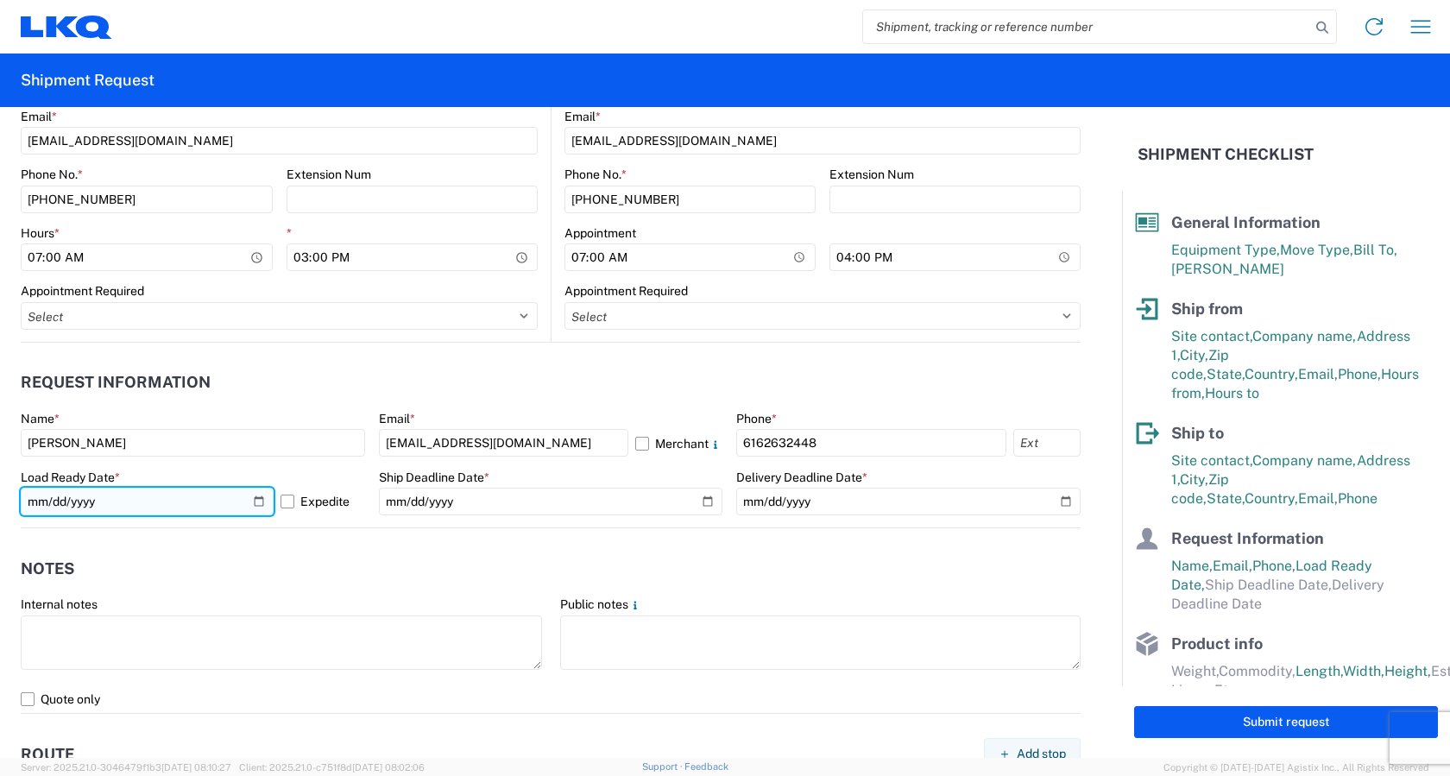
click at [262, 505] on input "[DATE]" at bounding box center [147, 502] width 253 height 28
click at [256, 499] on input "[DATE]" at bounding box center [147, 502] width 253 height 28
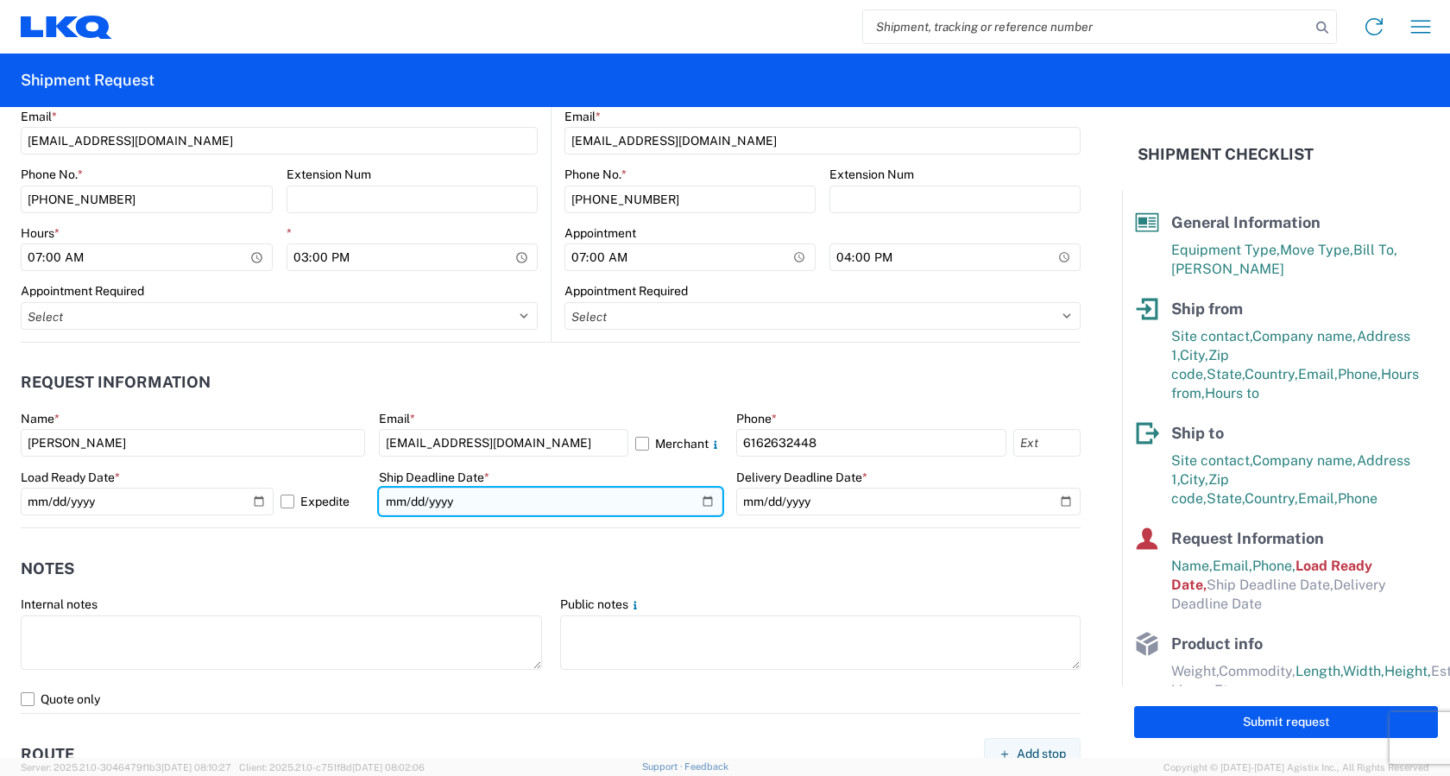
click at [698, 504] on input "date" at bounding box center [551, 502] width 344 height 28
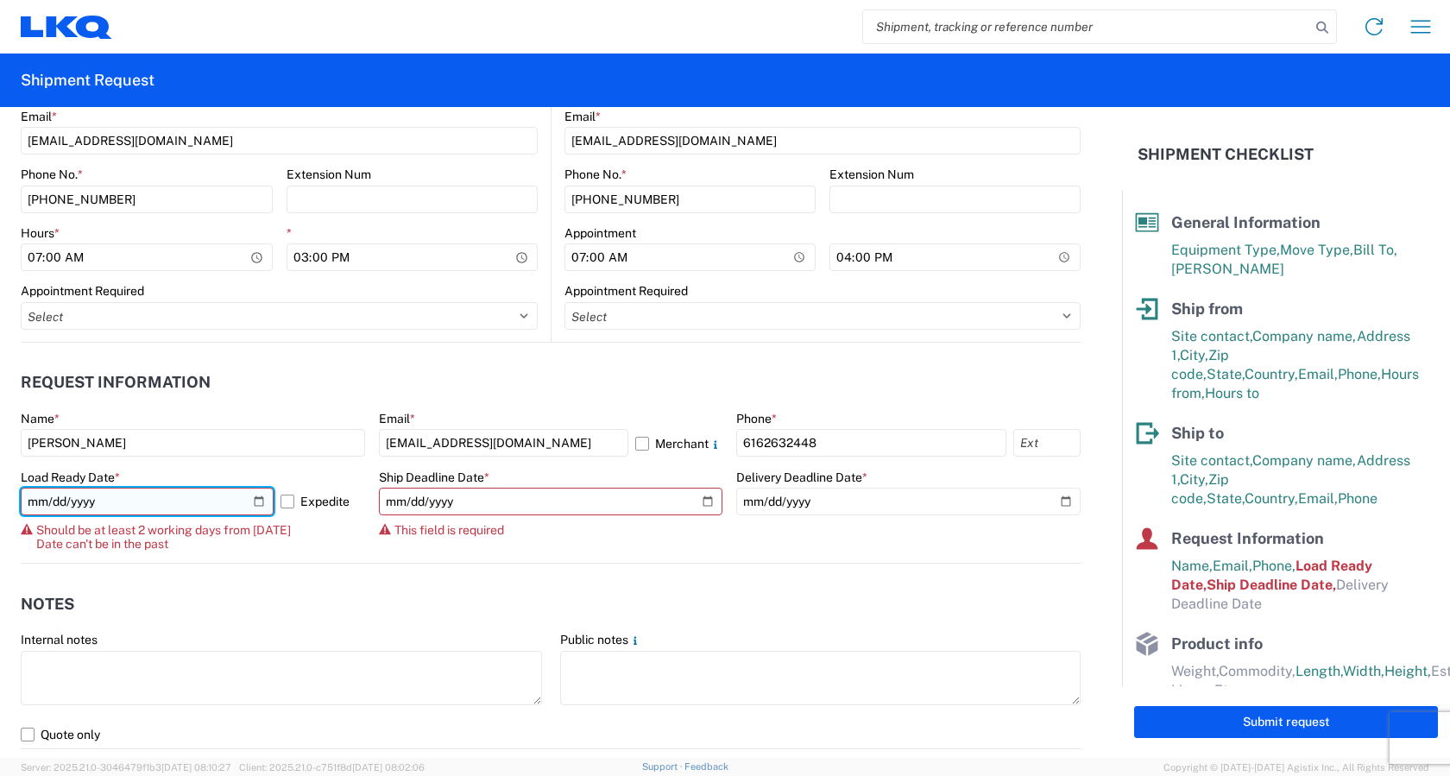
click at [252, 502] on input "[DATE]" at bounding box center [147, 502] width 253 height 28
type input "[DATE]"
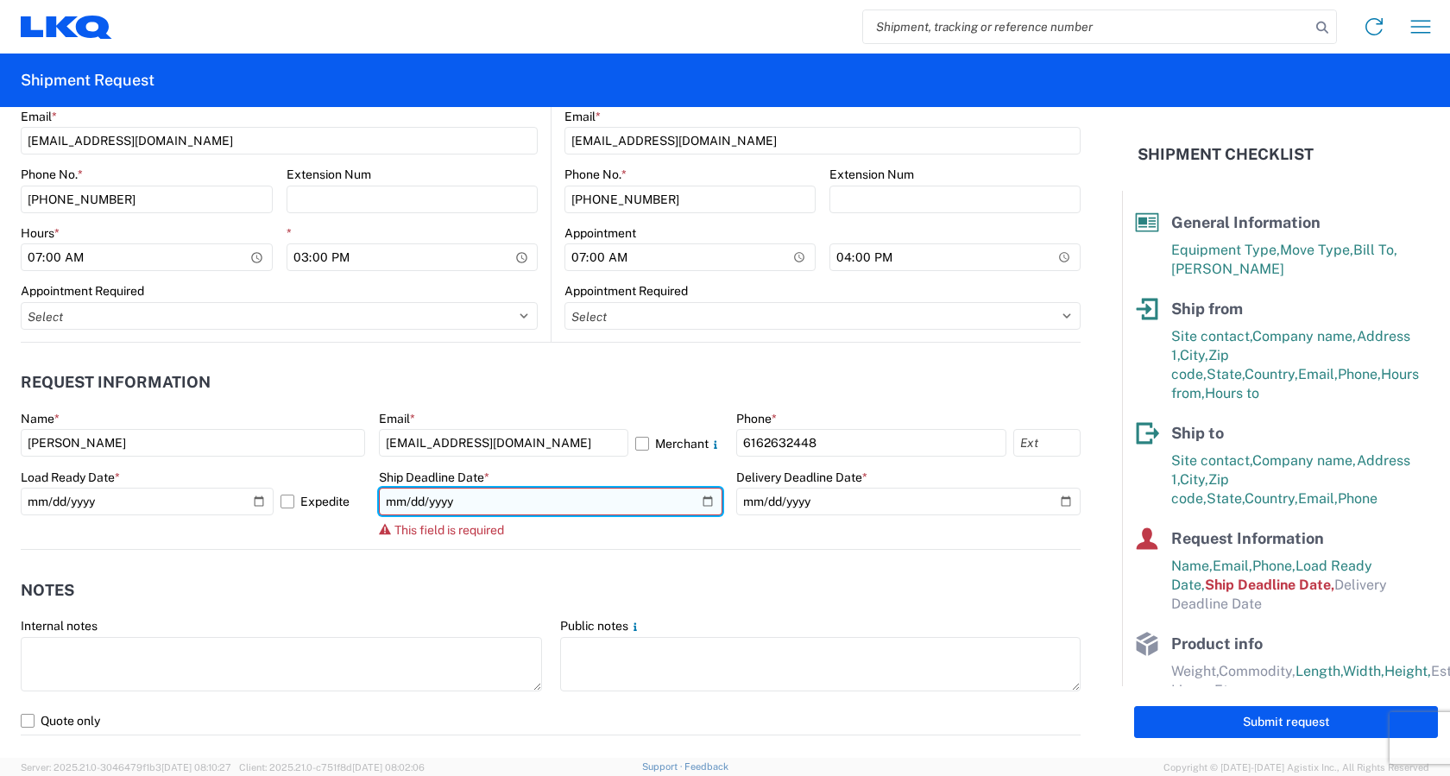
click at [700, 501] on input "date" at bounding box center [551, 502] width 344 height 28
type input "[DATE]"
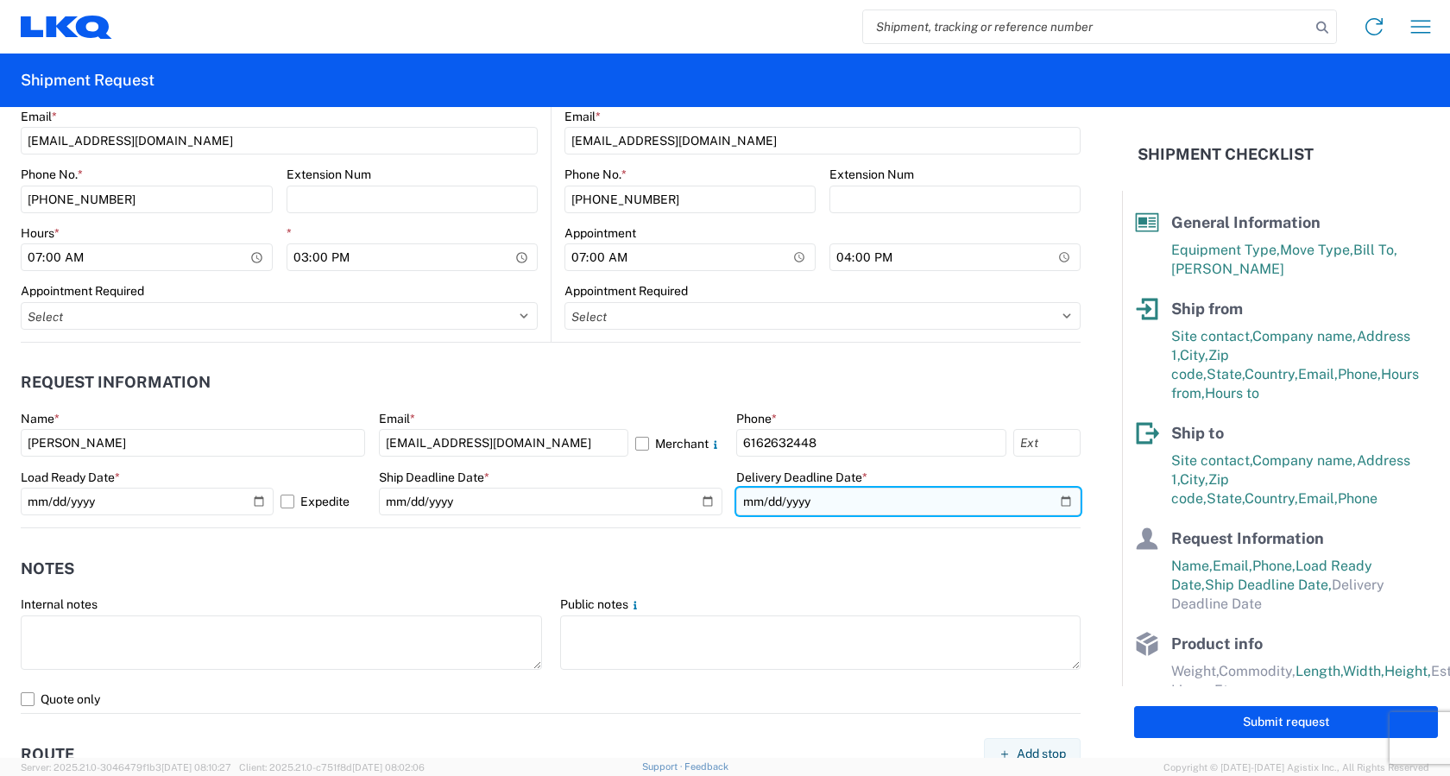
click at [1054, 503] on input "date" at bounding box center [908, 502] width 344 height 28
type input "[DATE]"
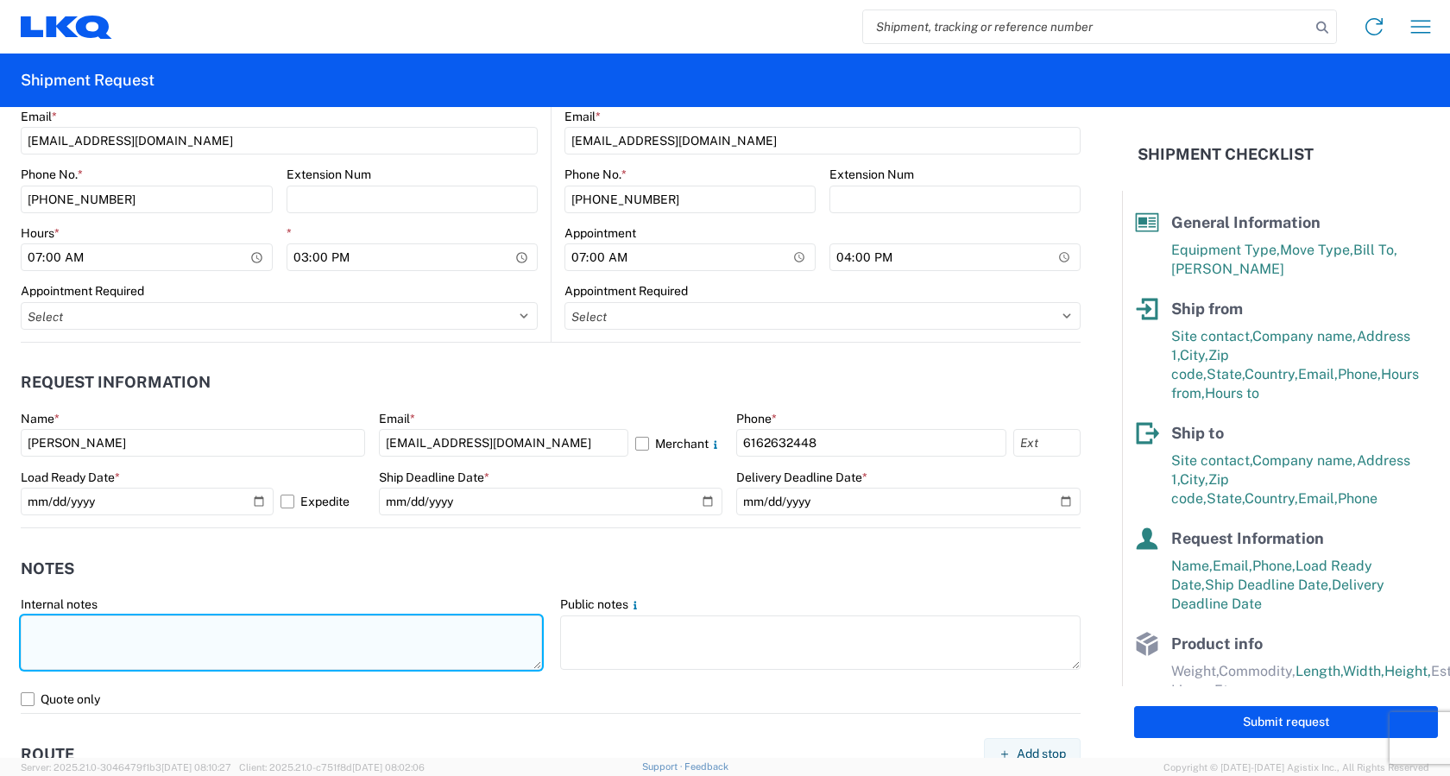
click at [264, 642] on textarea at bounding box center [281, 643] width 521 height 54
type textarea "Automotive Headlights"
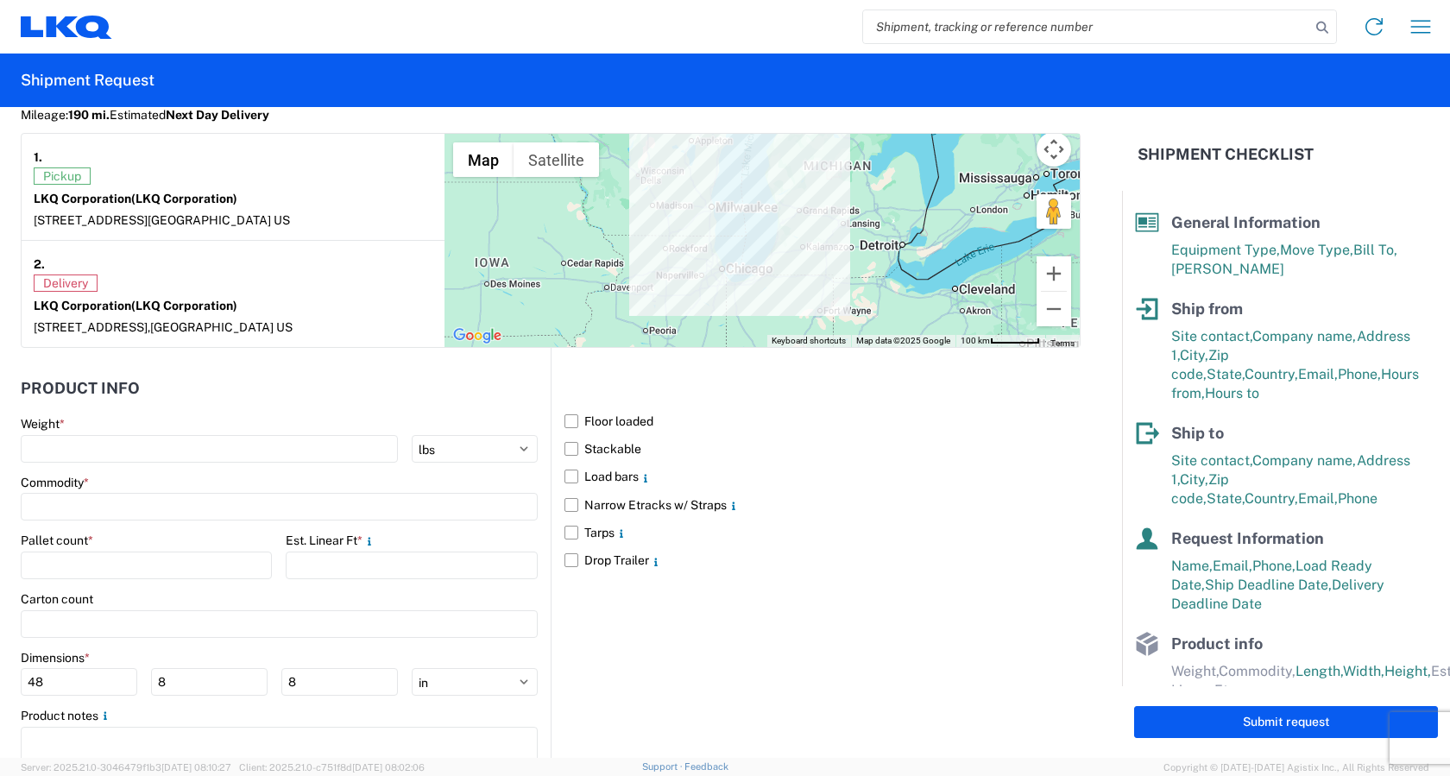
scroll to position [1468, 0]
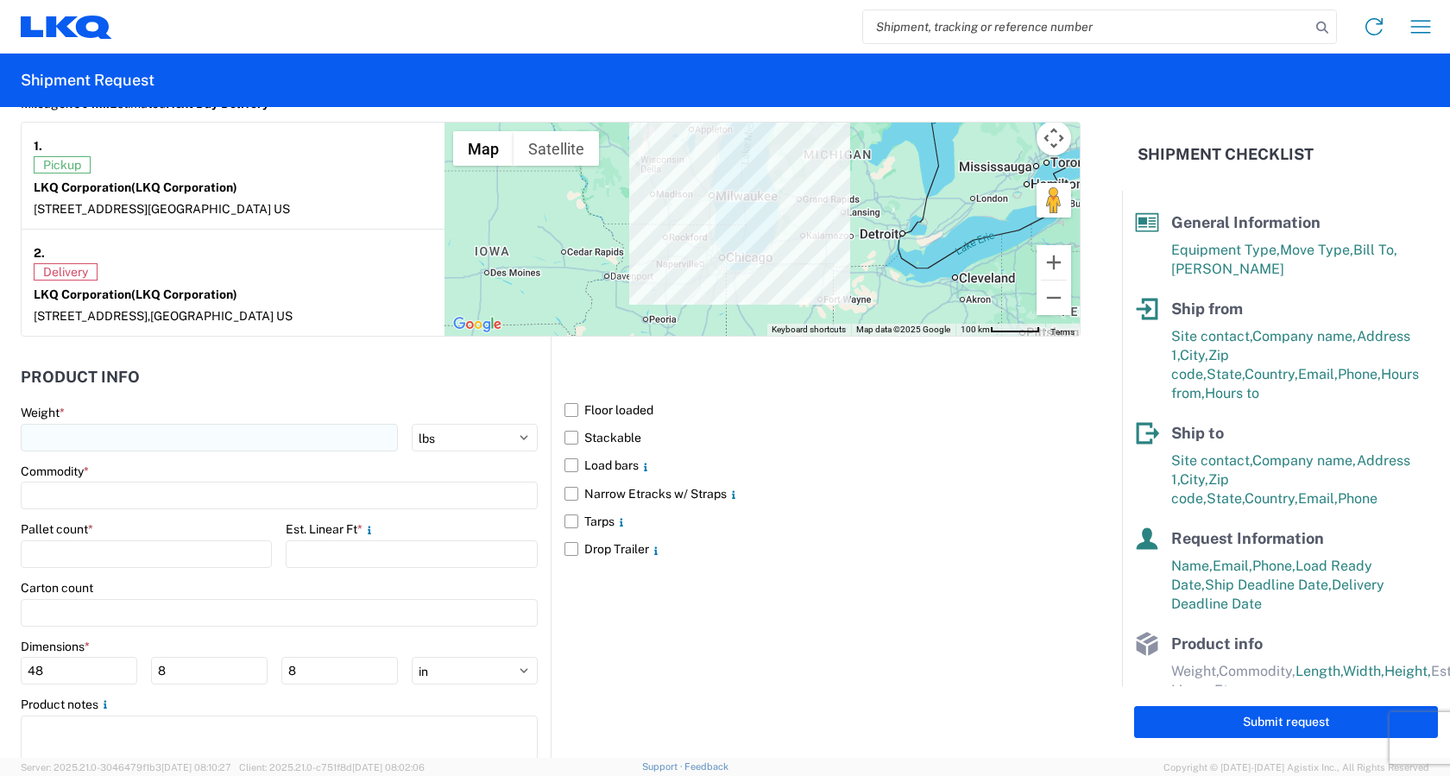
type textarea "Automotive Headlights"
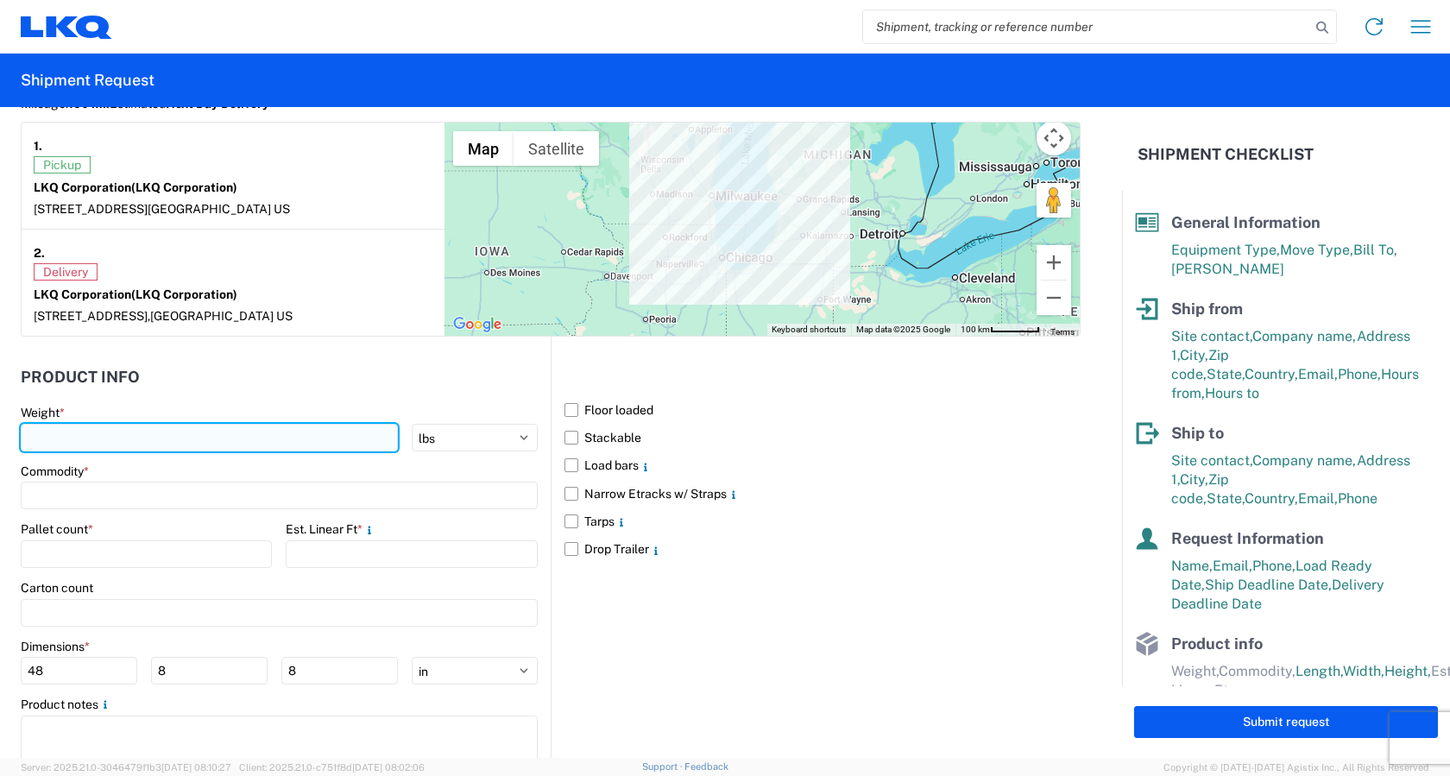
click at [125, 439] on input "number" at bounding box center [209, 438] width 377 height 28
type input "3100"
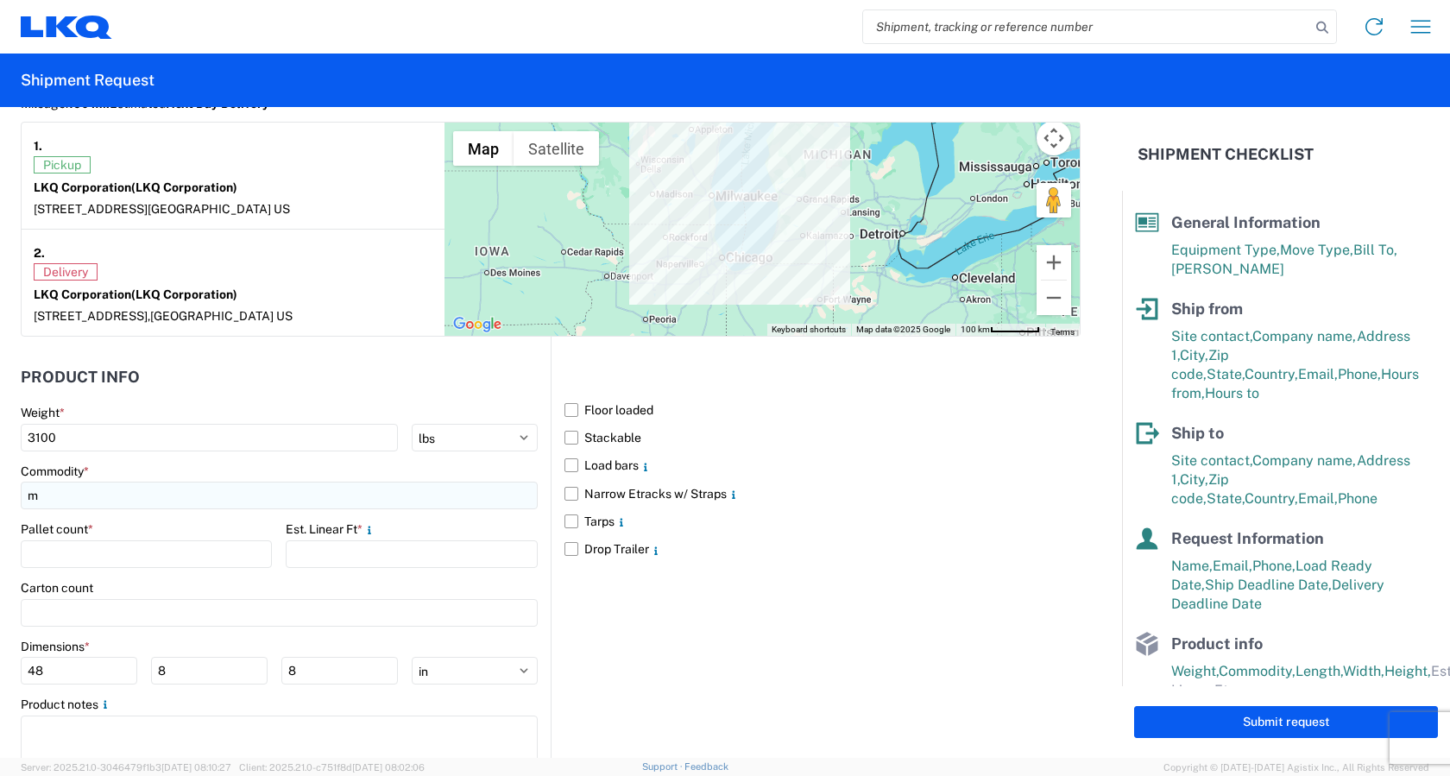
click at [169, 501] on input "m" at bounding box center [279, 496] width 517 height 28
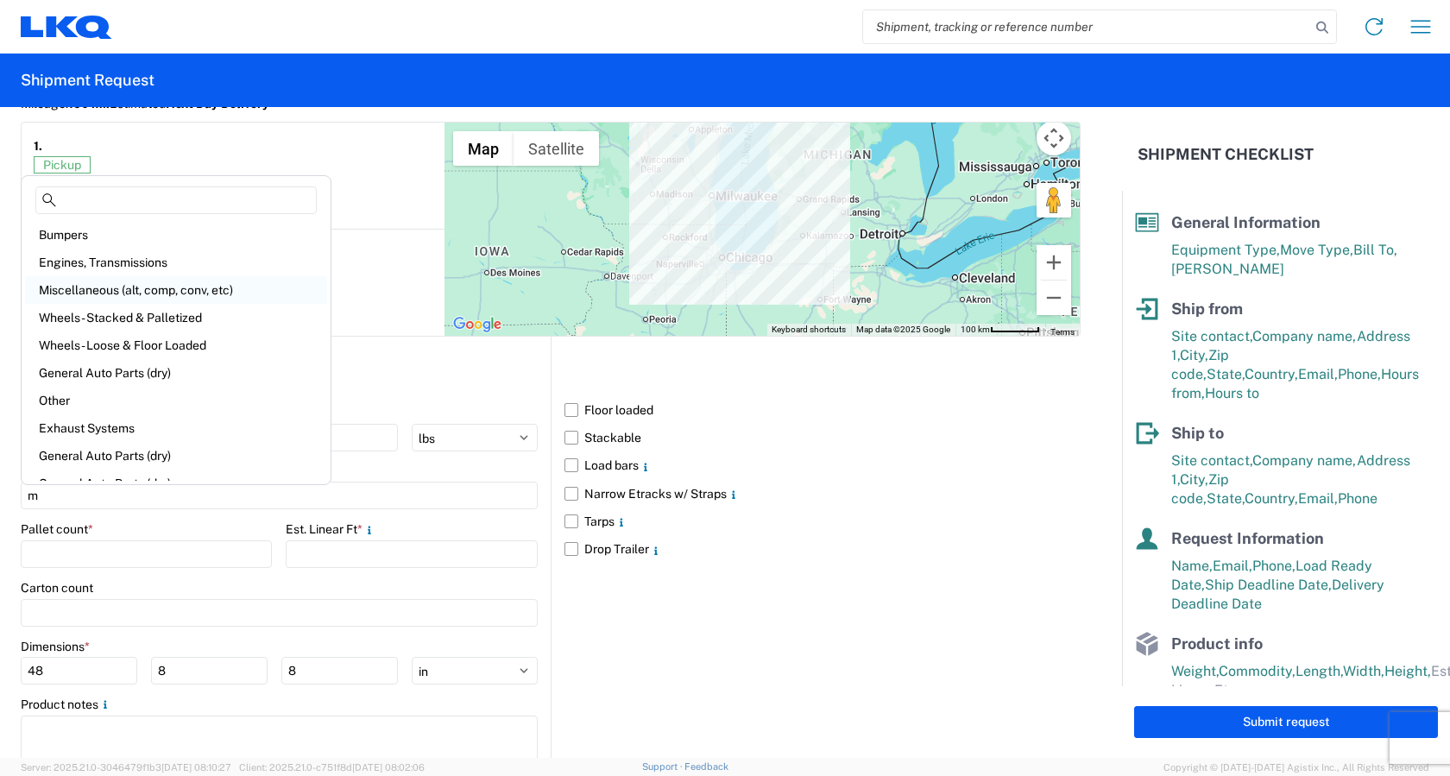
click at [117, 288] on div "Miscellaneous (alt, comp, conv, etc)" at bounding box center [176, 290] width 302 height 28
type input "Miscellaneous (alt, comp, conv, etc)"
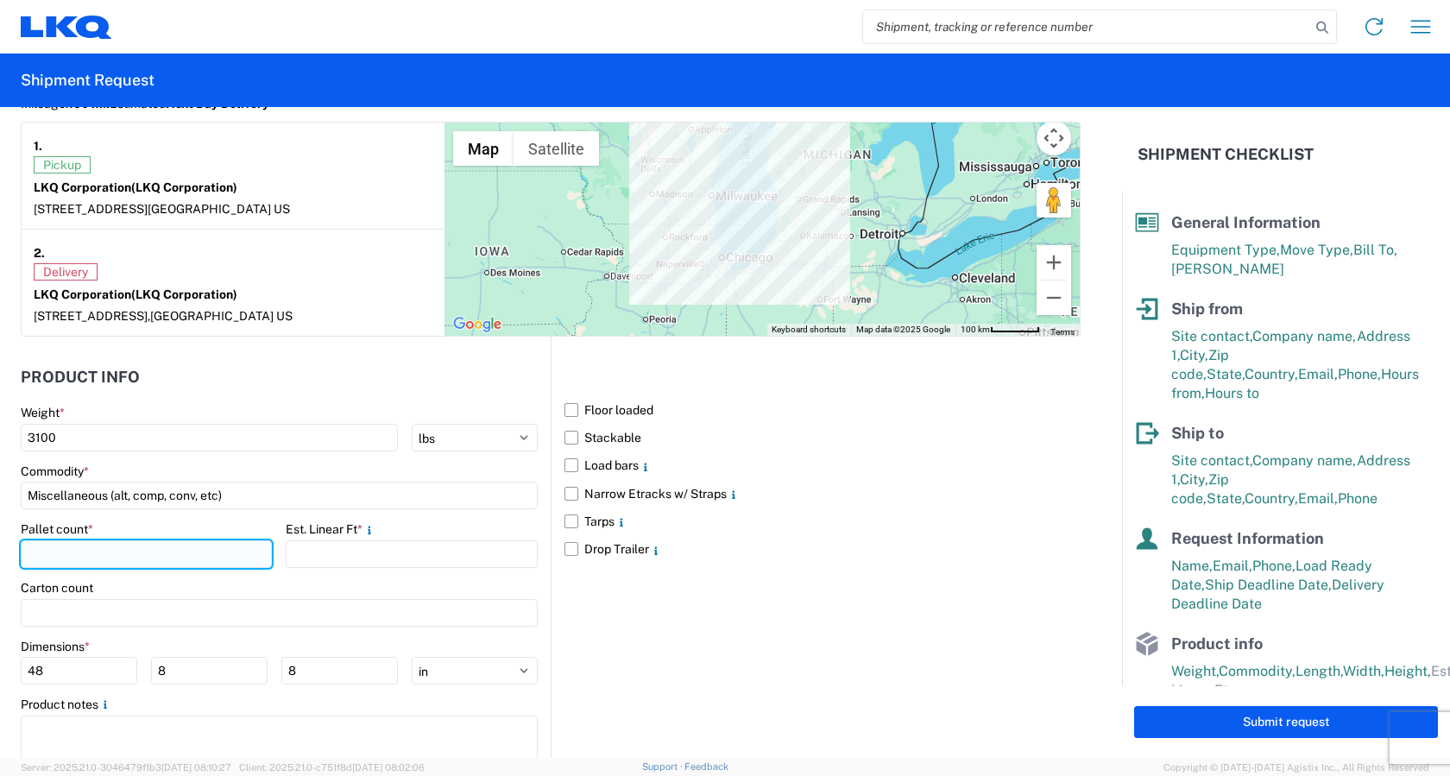
click at [124, 559] on input "number" at bounding box center [146, 554] width 251 height 28
type input "7"
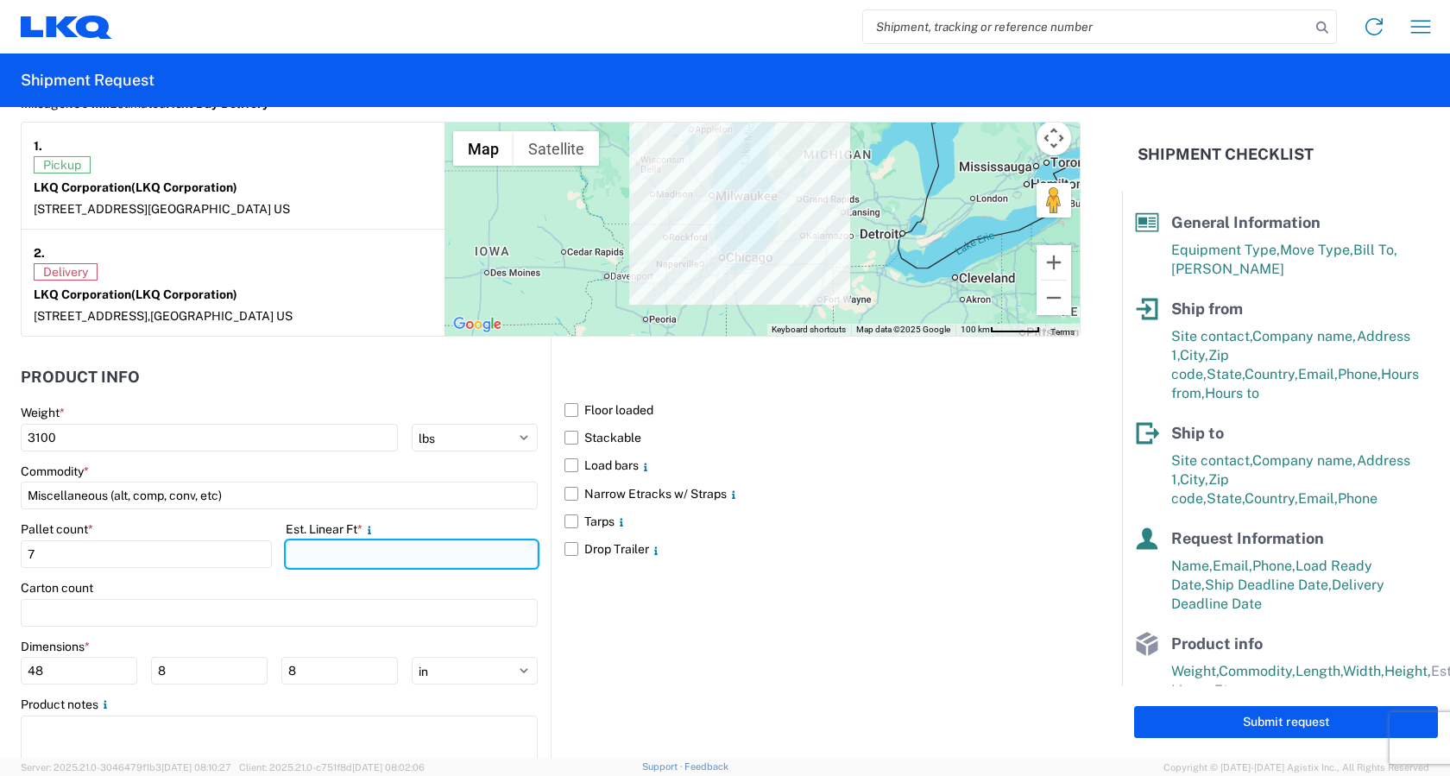
click at [463, 557] on input "number" at bounding box center [411, 554] width 251 height 28
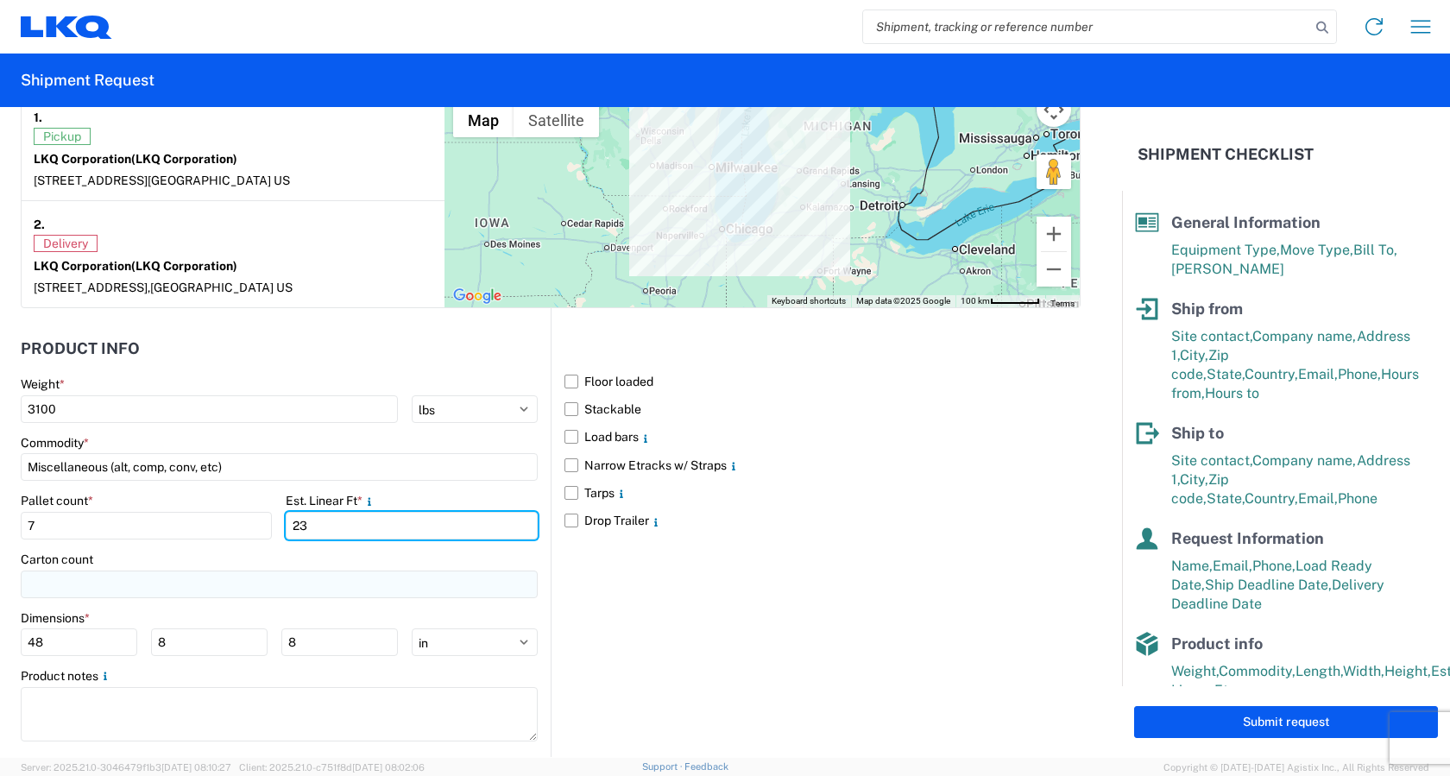
scroll to position [1523, 0]
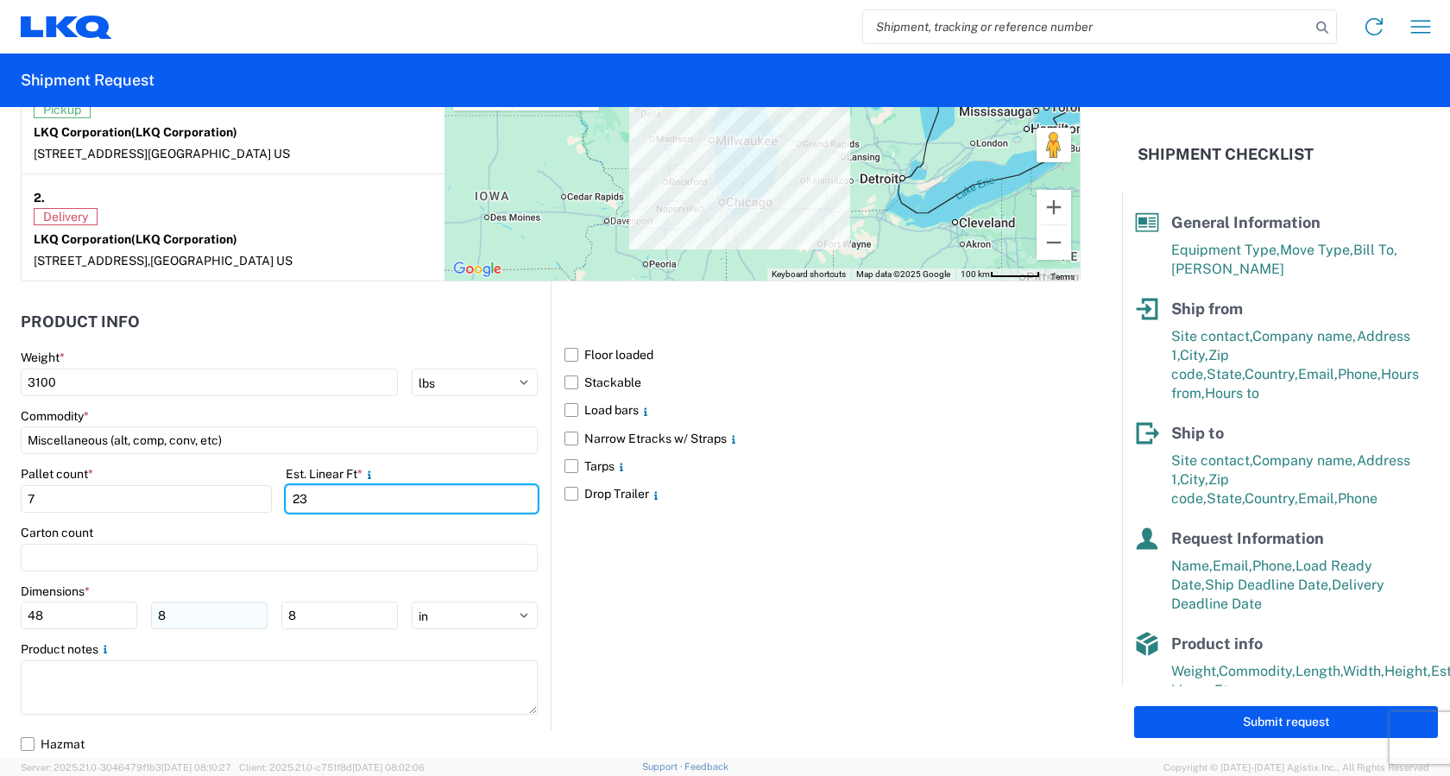
type input "23"
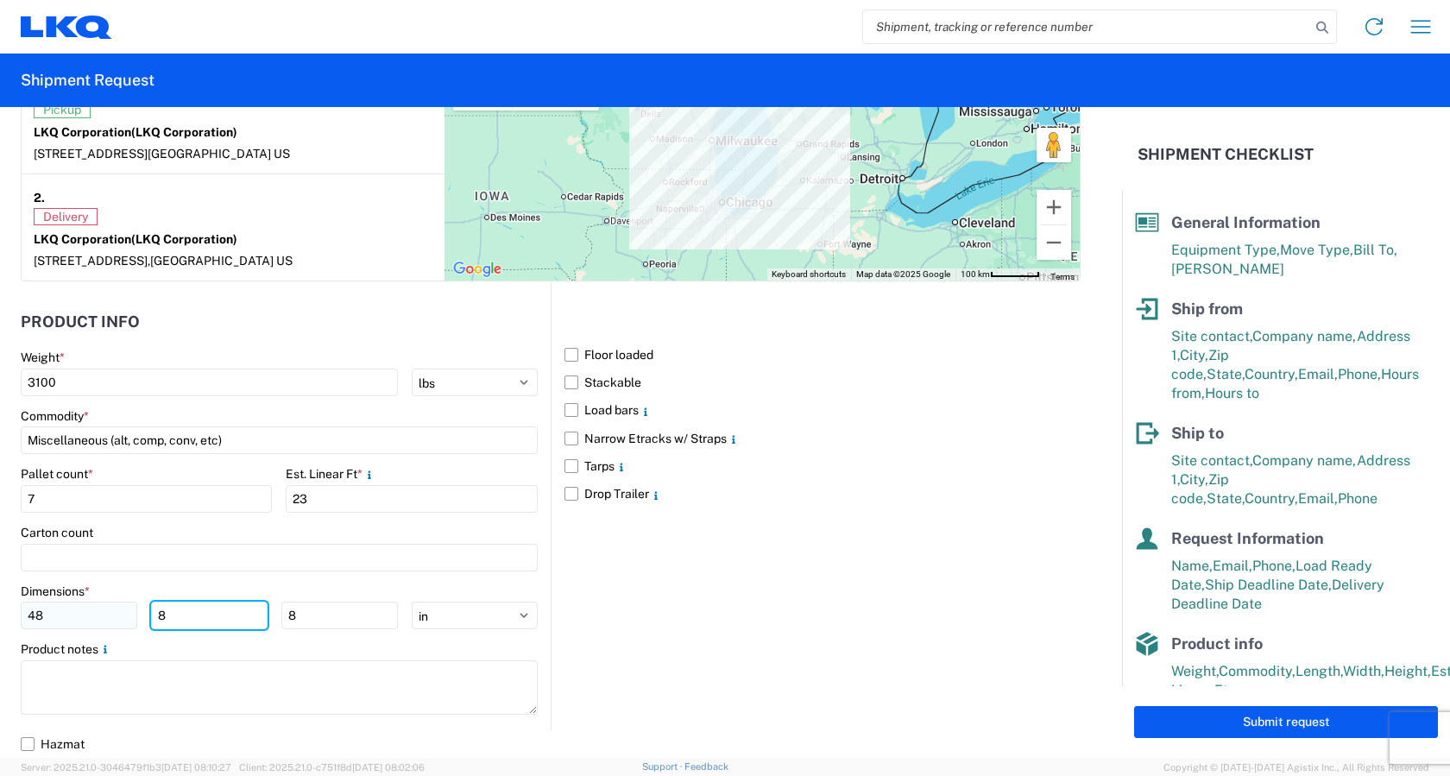
drag, startPoint x: 196, startPoint y: 609, endPoint x: 89, endPoint y: 616, distance: 107.2
click at [89, 616] on div "48 8 8" at bounding box center [209, 616] width 377 height 28
type input "40"
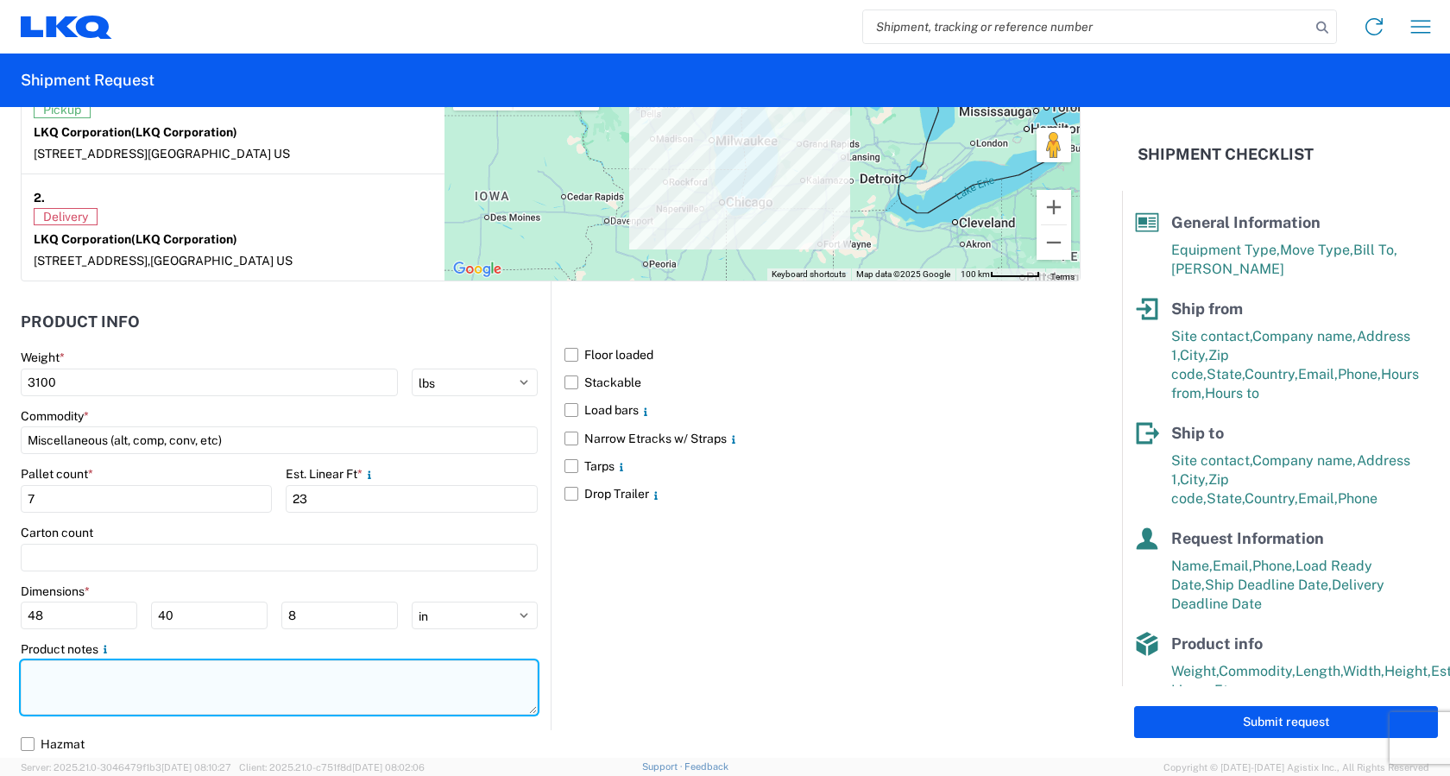
click at [123, 672] on textarea at bounding box center [279, 687] width 517 height 54
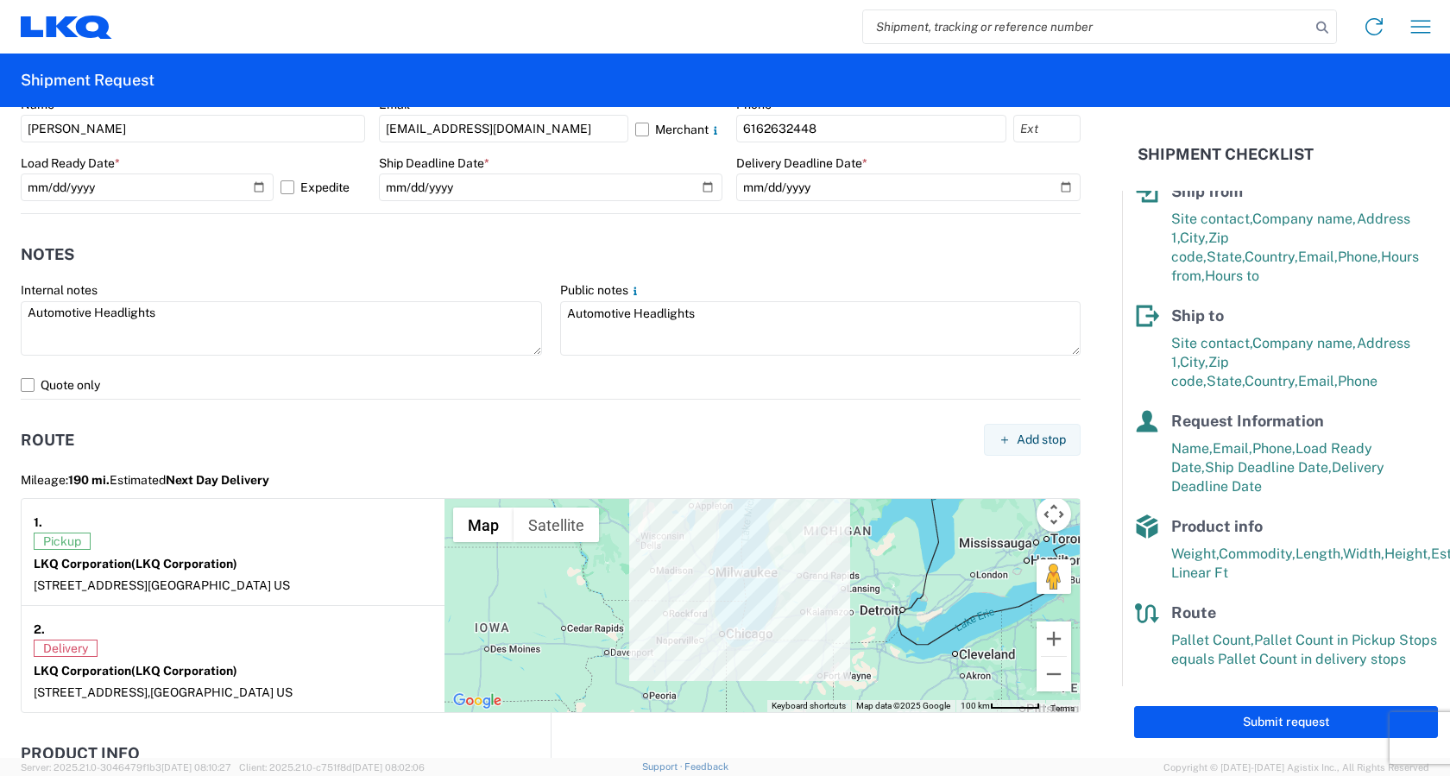
scroll to position [118, 0]
type textarea "Automotive Headlights"
click at [1314, 717] on button "Submit request" at bounding box center [1286, 722] width 304 height 32
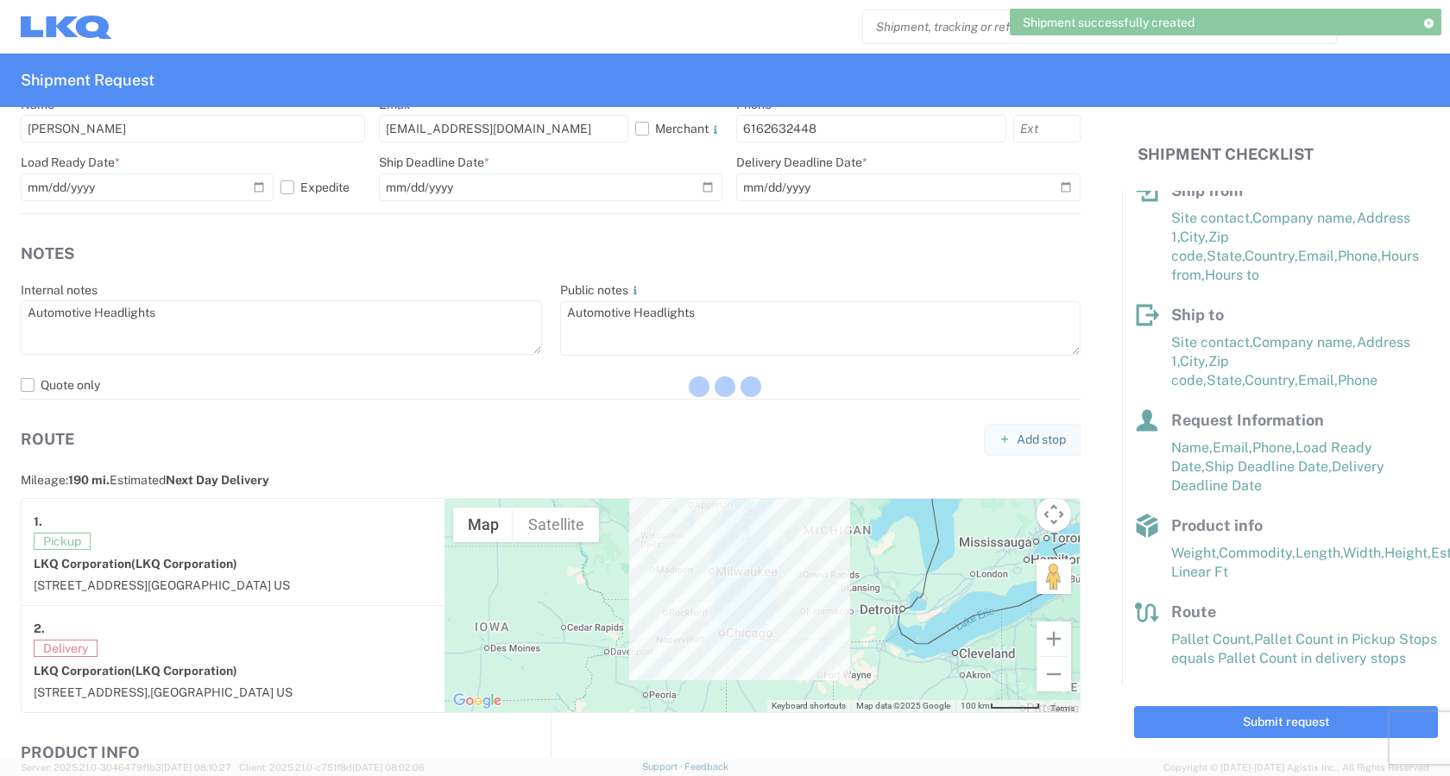
scroll to position [99, 0]
